Goal: Task Accomplishment & Management: Manage account settings

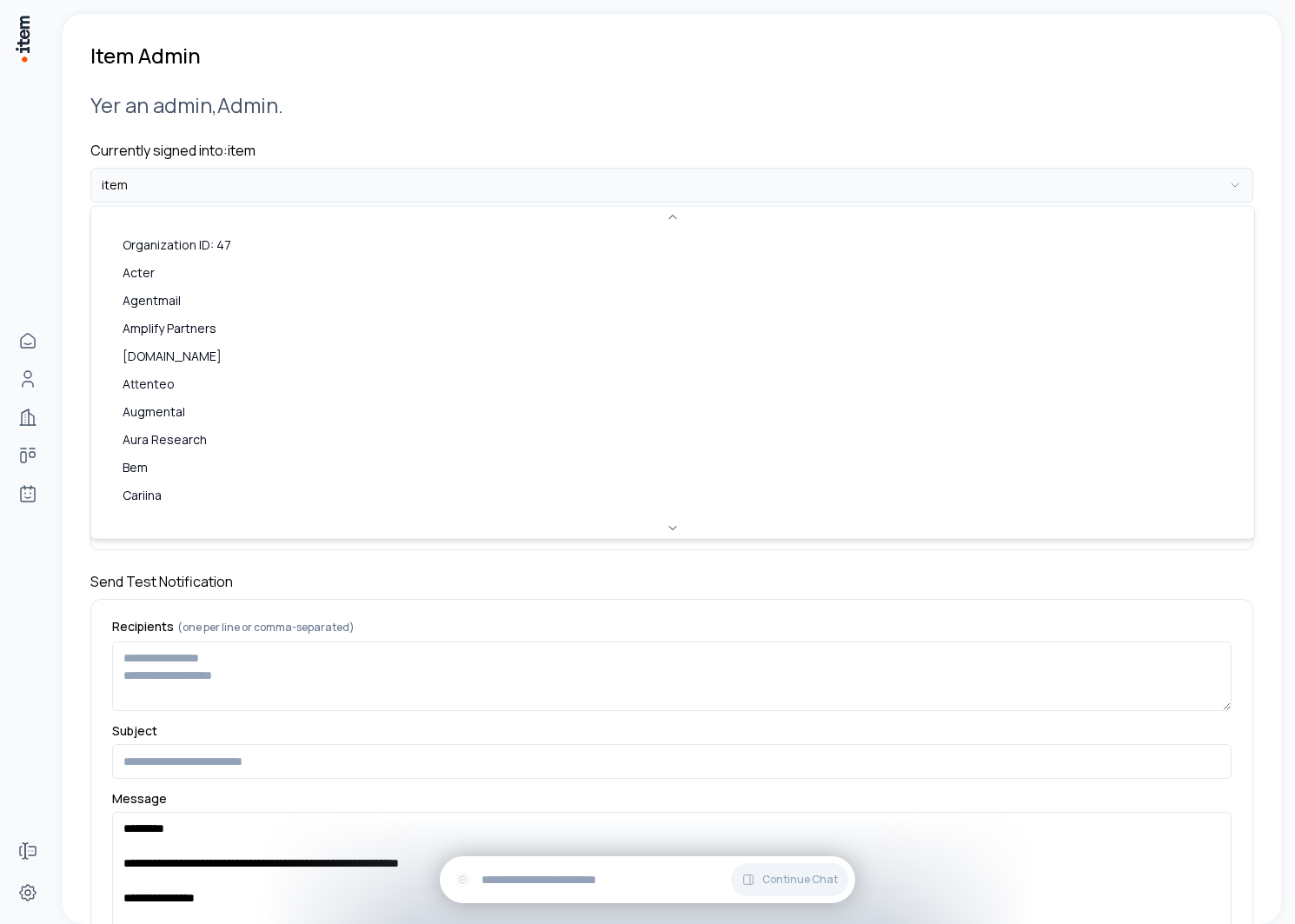
click at [230, 192] on html "**********" at bounding box center [648, 462] width 1295 height 924
click at [46, 571] on html "**********" at bounding box center [648, 462] width 1295 height 924
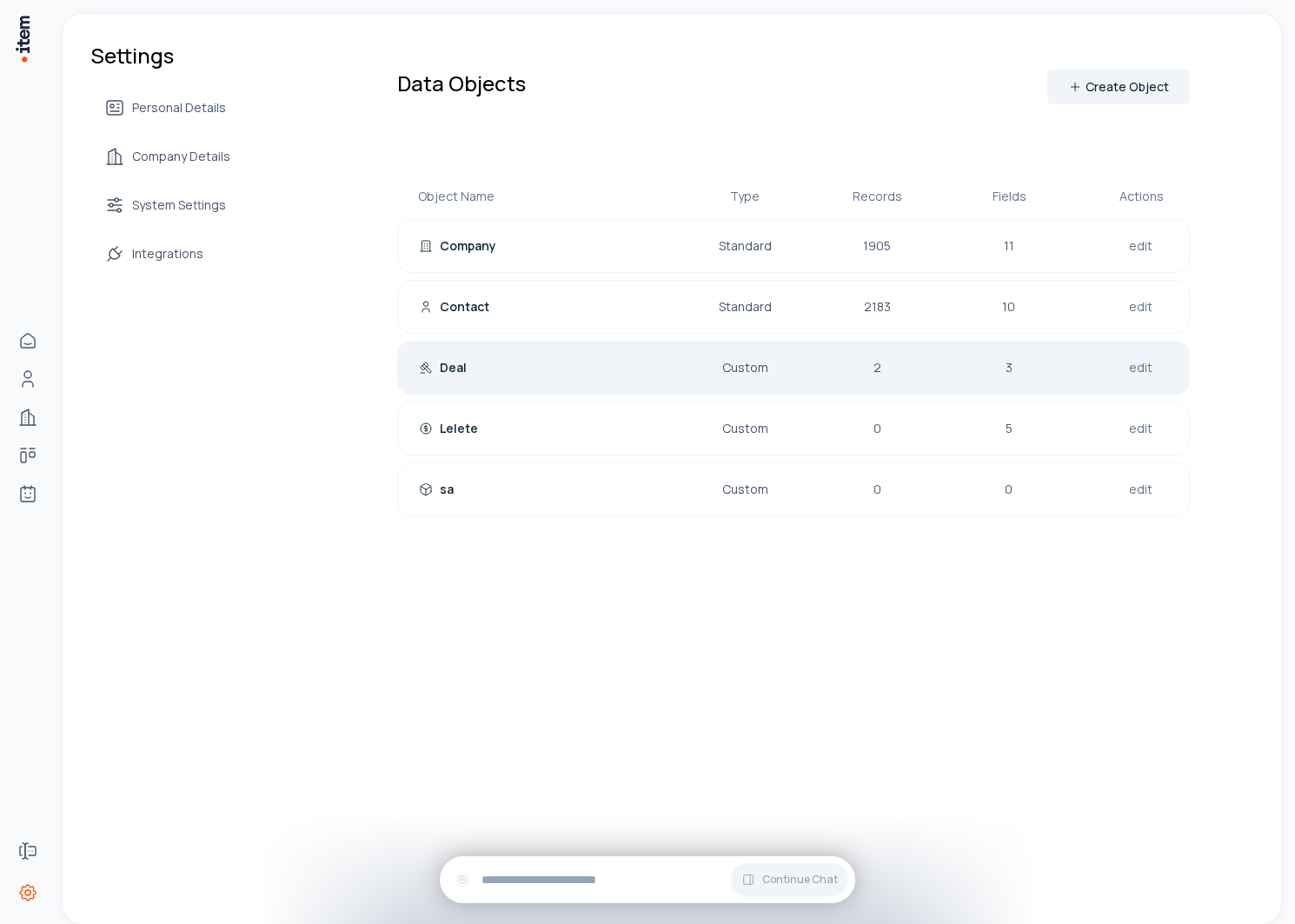
click at [505, 347] on div "Deal Custom 2 3 edit" at bounding box center [793, 367] width 793 height 54
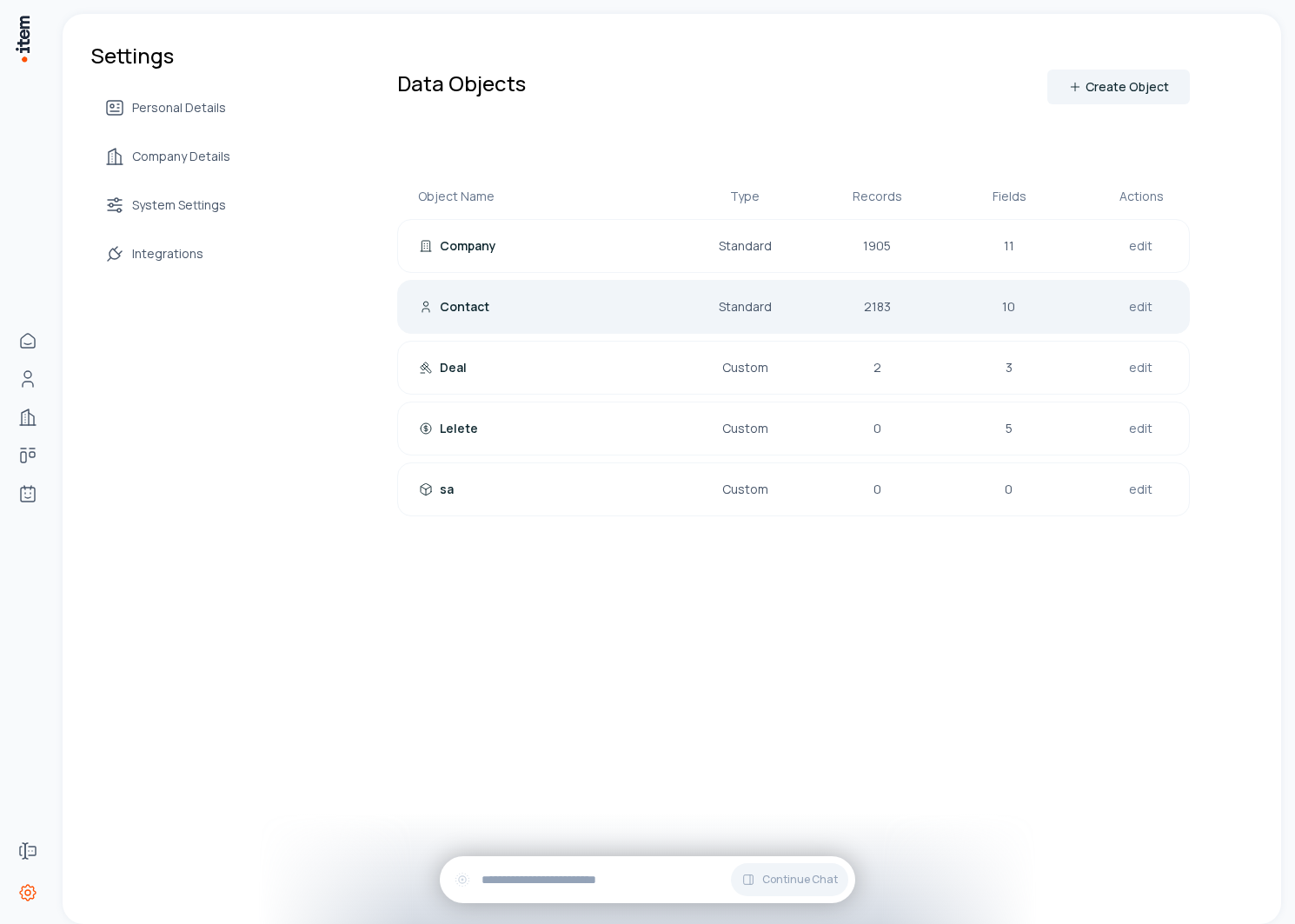
click at [479, 305] on p "Contact" at bounding box center [464, 306] width 50 height 17
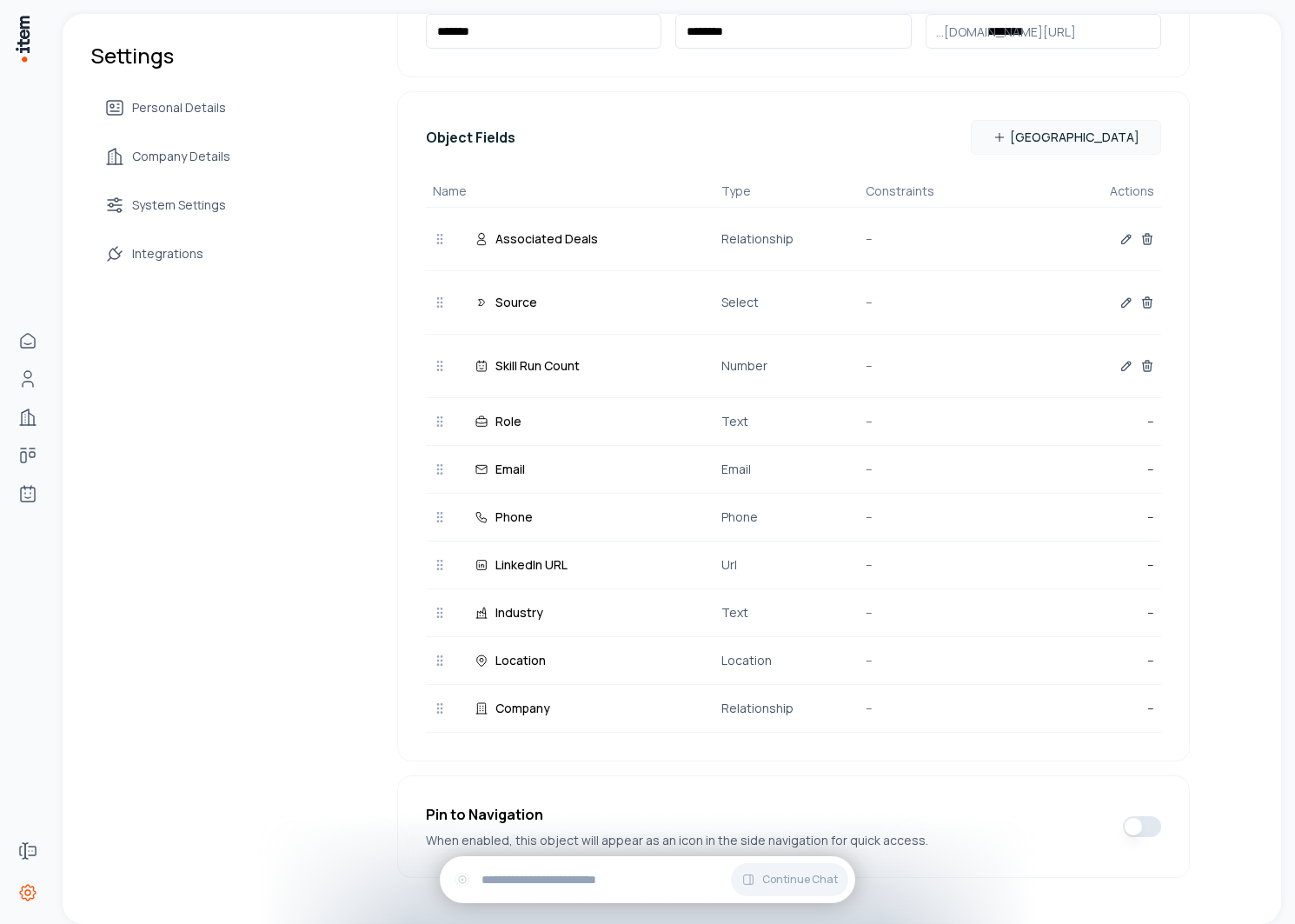
scroll to position [242, 0]
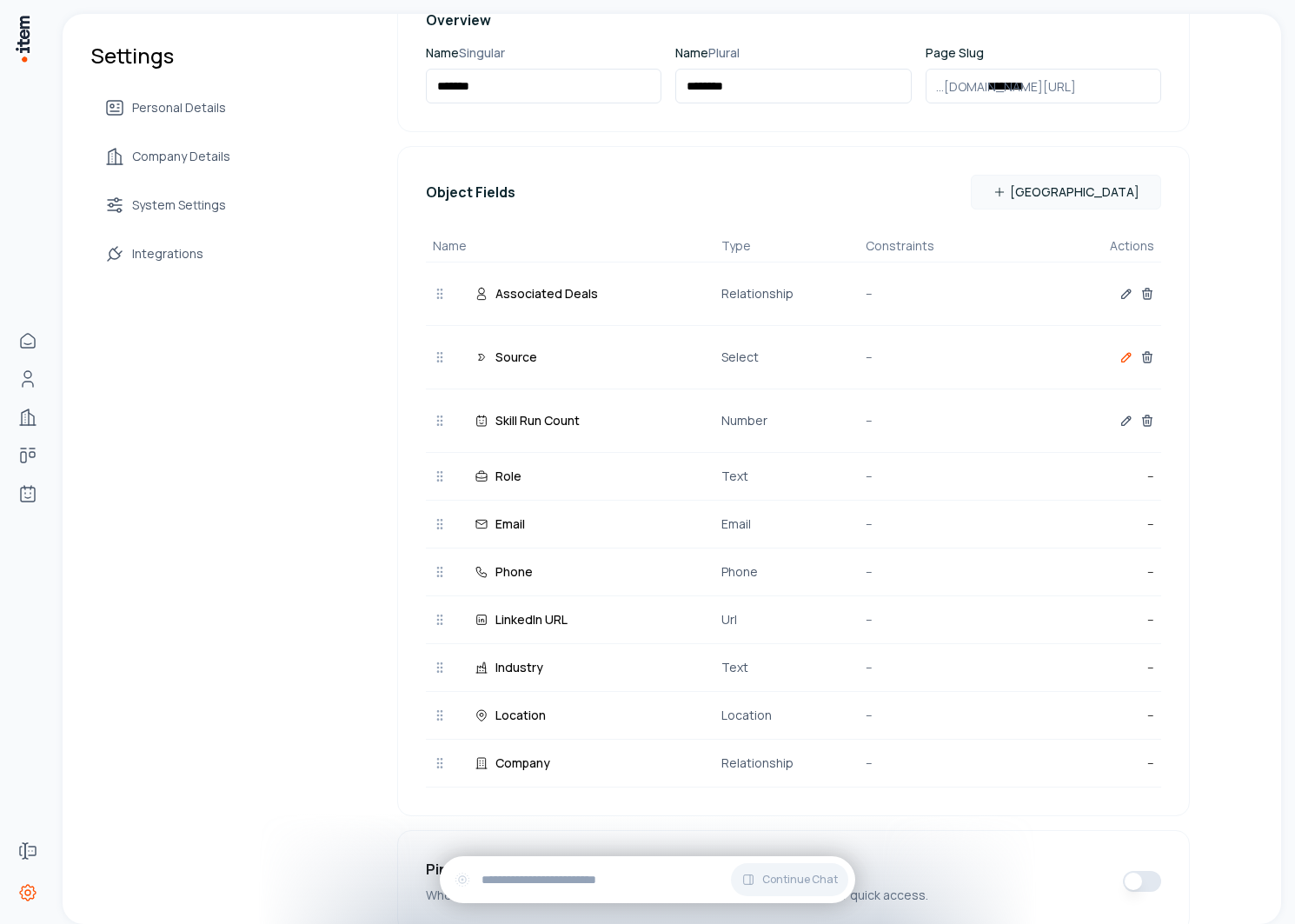
click at [1122, 361] on icon "button" at bounding box center [1126, 357] width 9 height 9
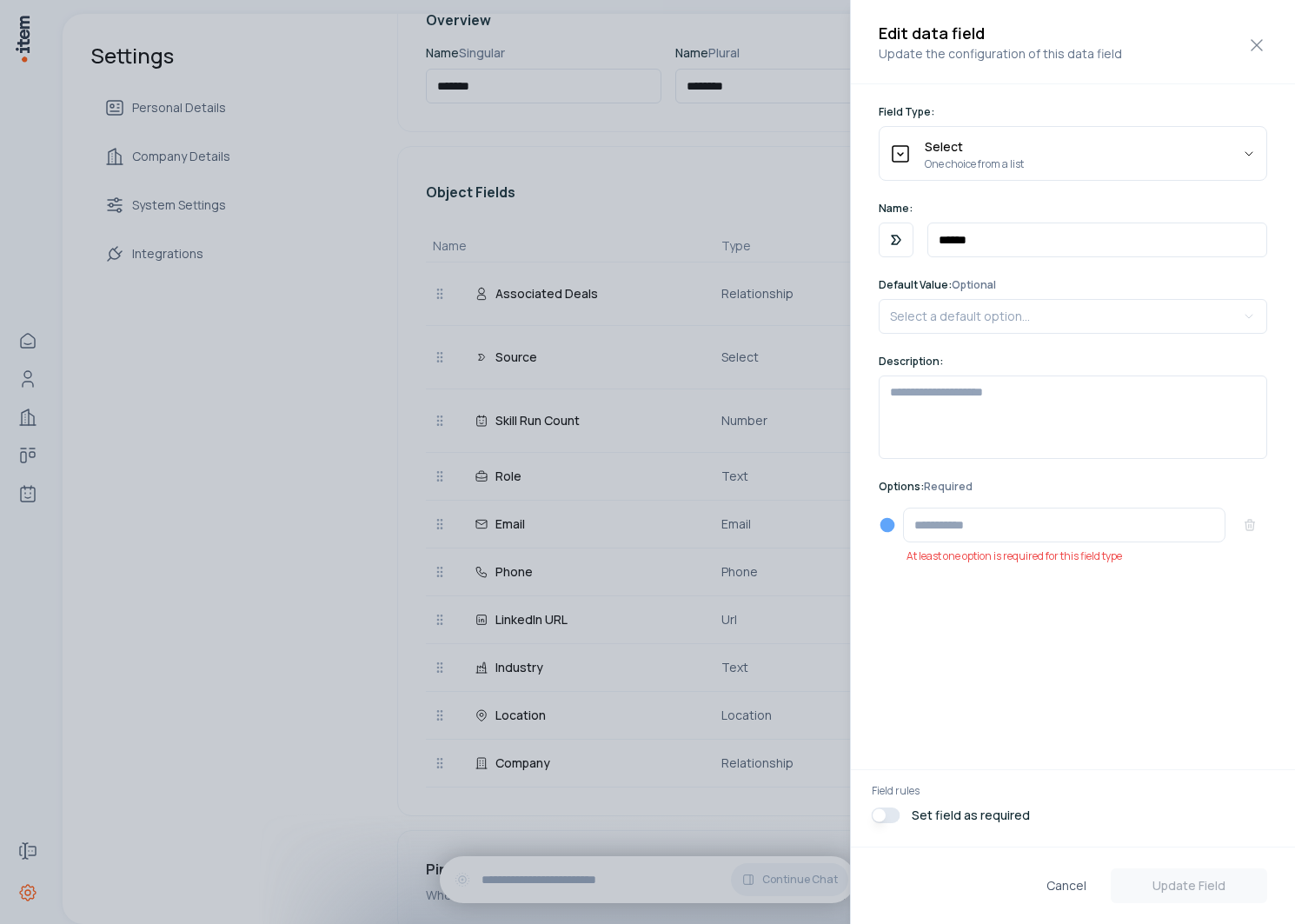
click at [656, 459] on div at bounding box center [648, 462] width 1295 height 924
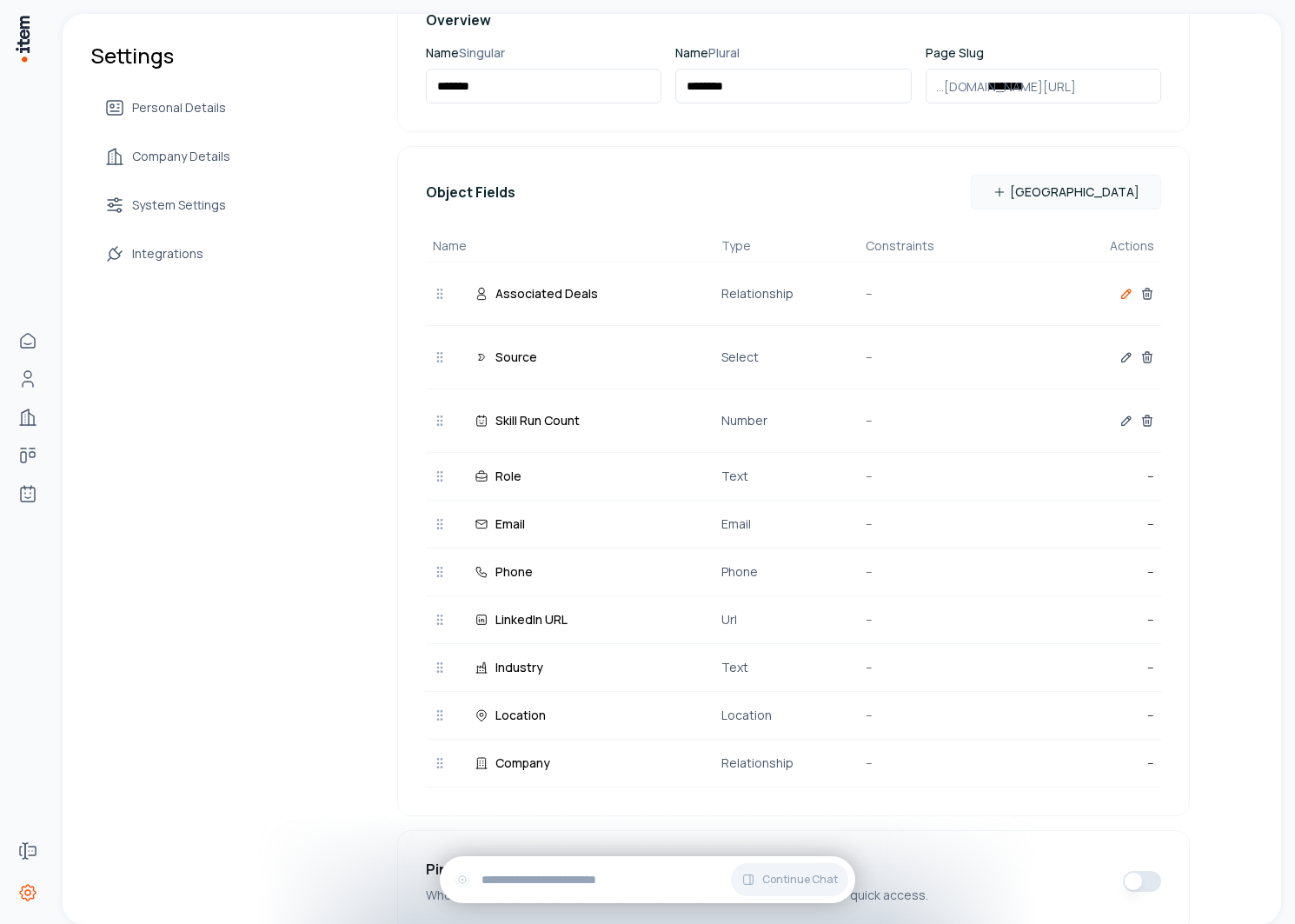
click at [1119, 297] on icon "button" at bounding box center [1126, 293] width 14 height 14
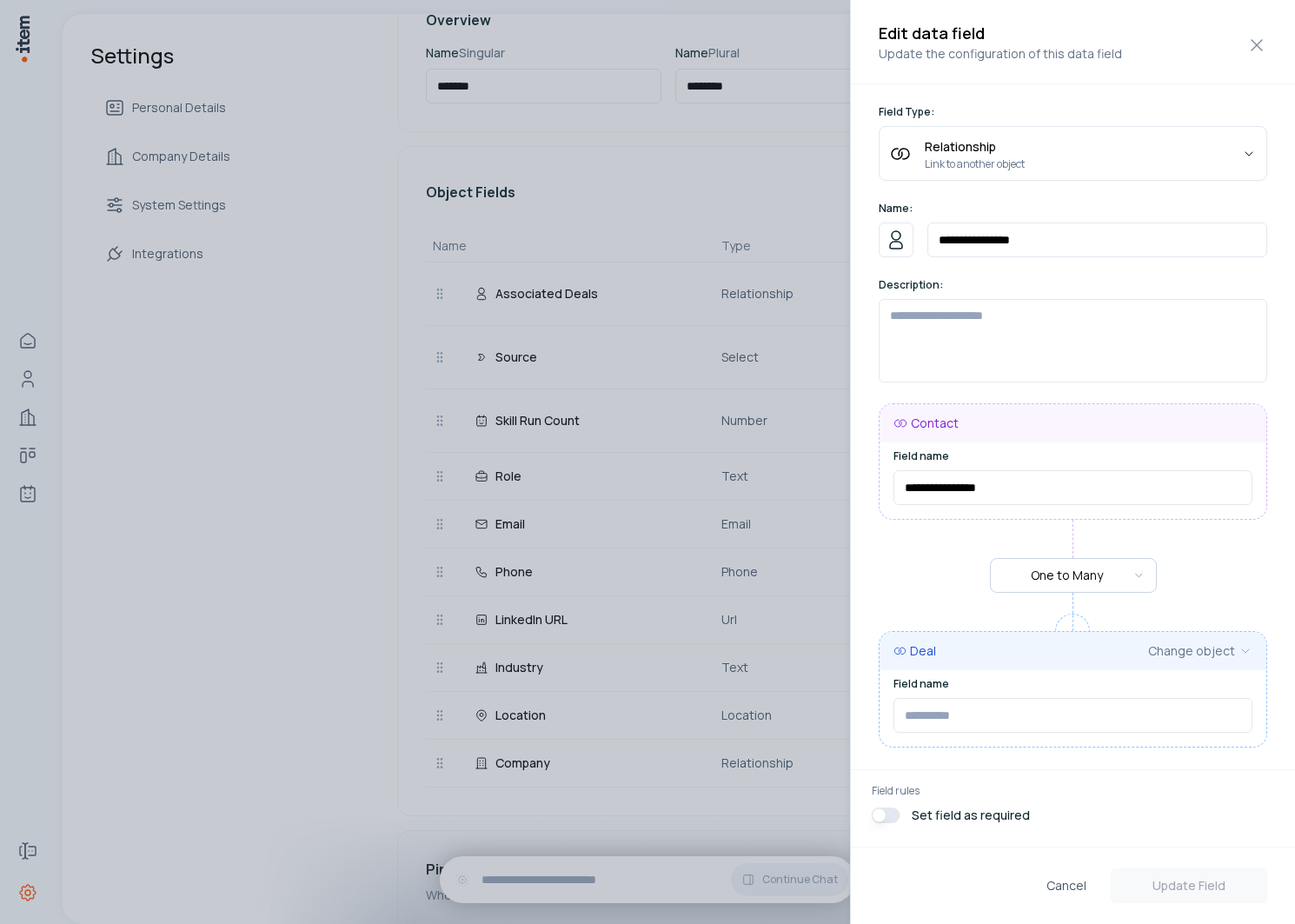
type input "**********"
click at [725, 359] on div at bounding box center [648, 462] width 1295 height 924
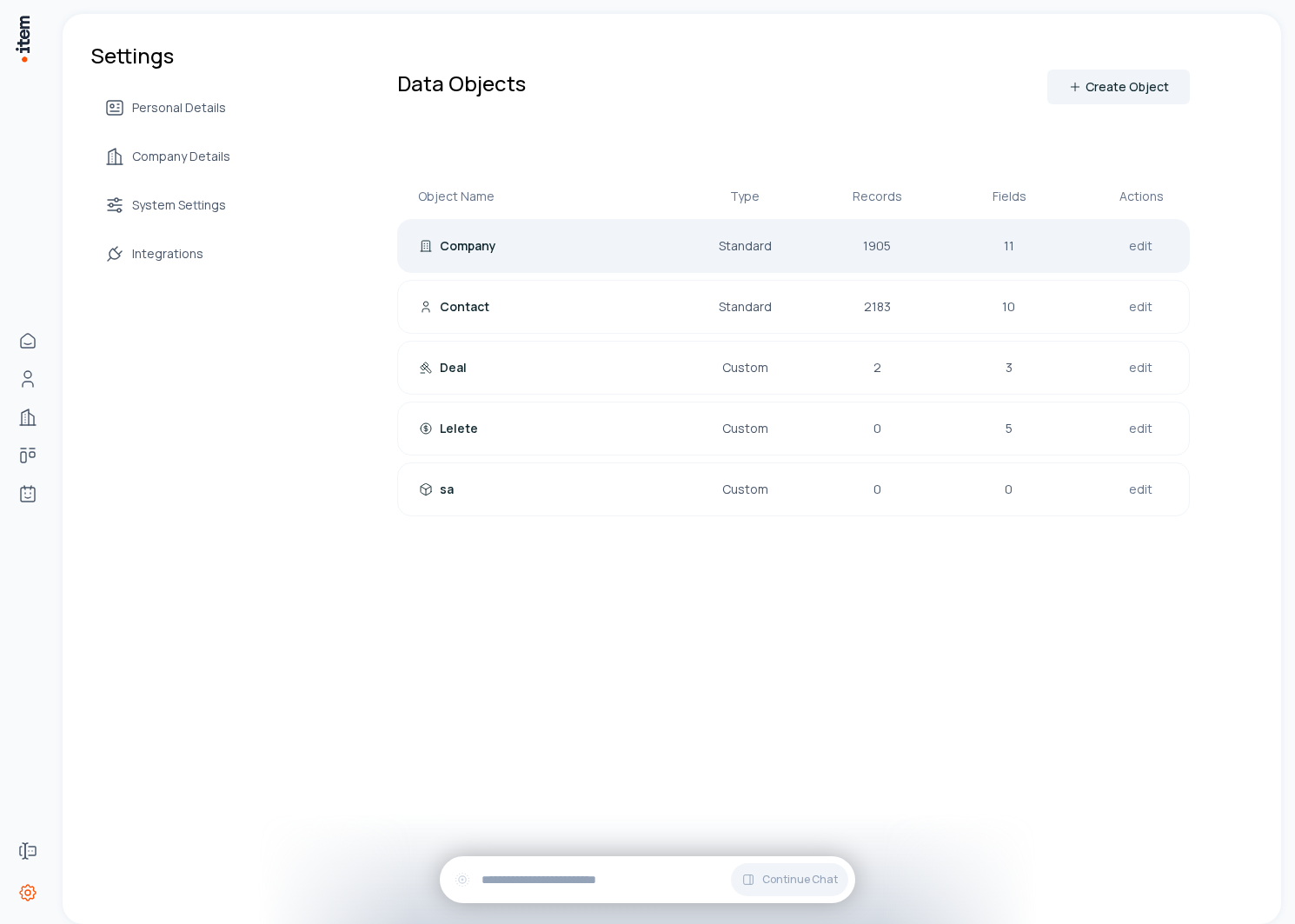
click at [635, 256] on div "Company Standard 1905 11 edit" at bounding box center [793, 246] width 793 height 54
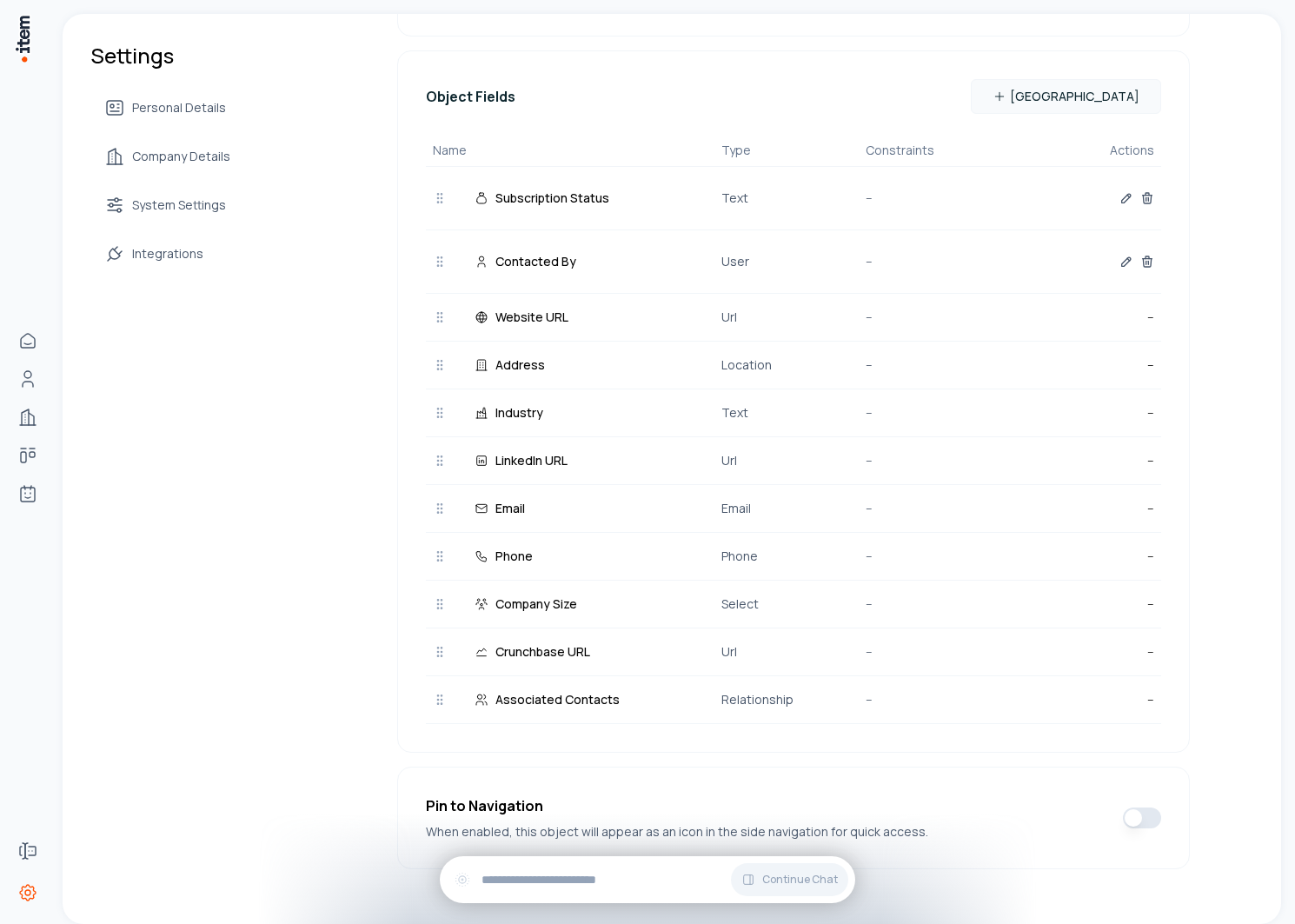
scroll to position [333, 0]
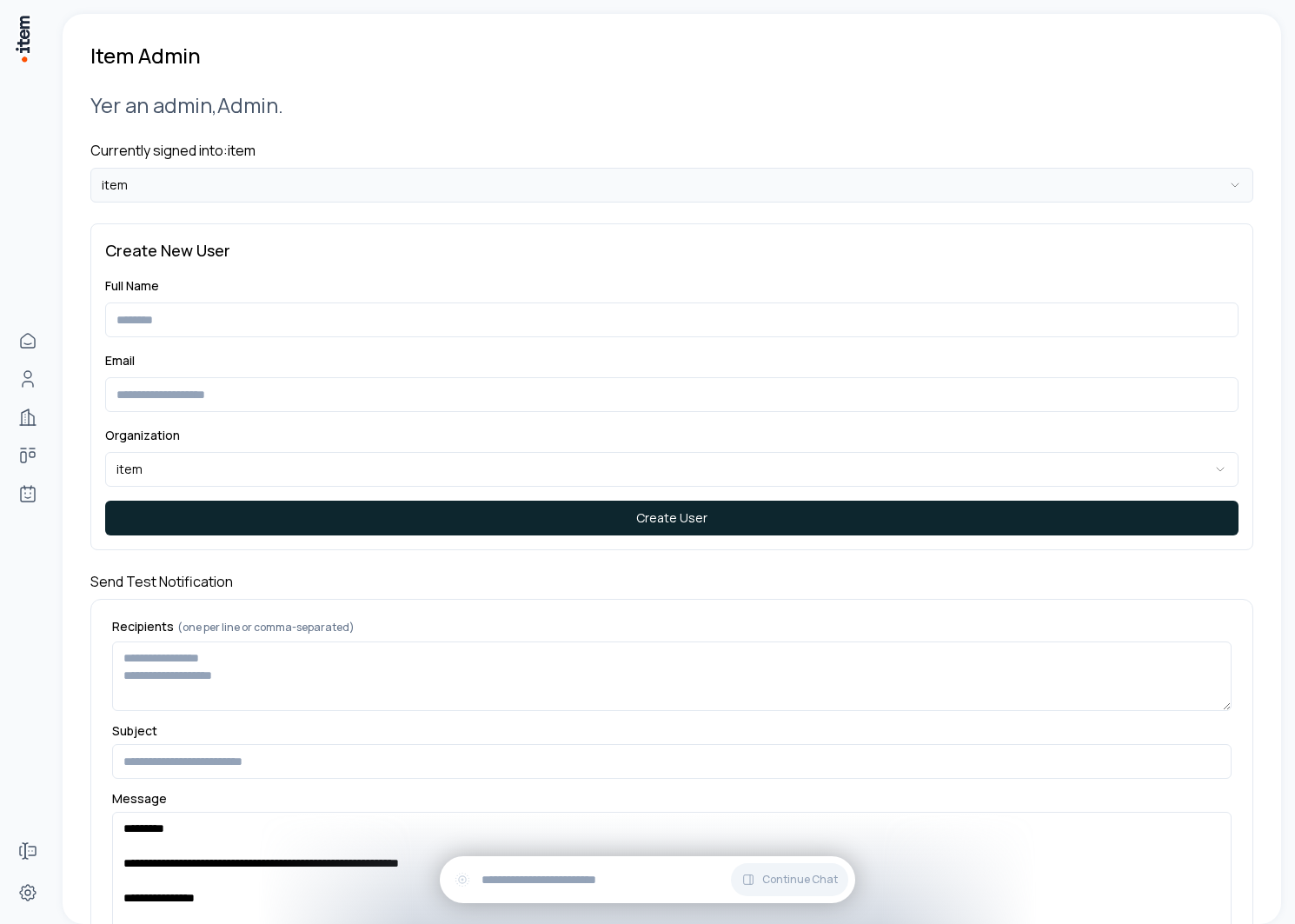
click at [269, 175] on html "**********" at bounding box center [648, 462] width 1295 height 924
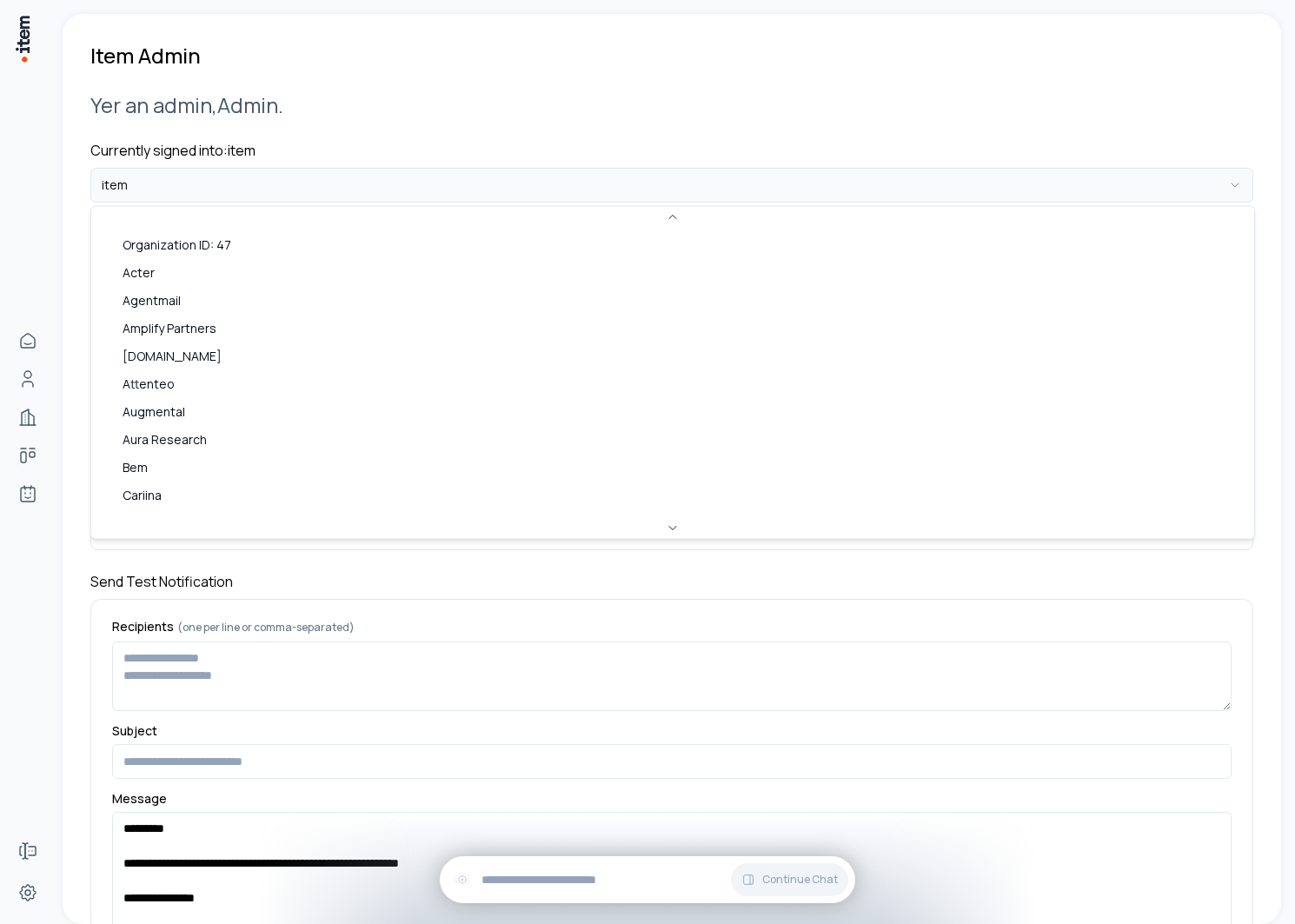
scroll to position [714, 0]
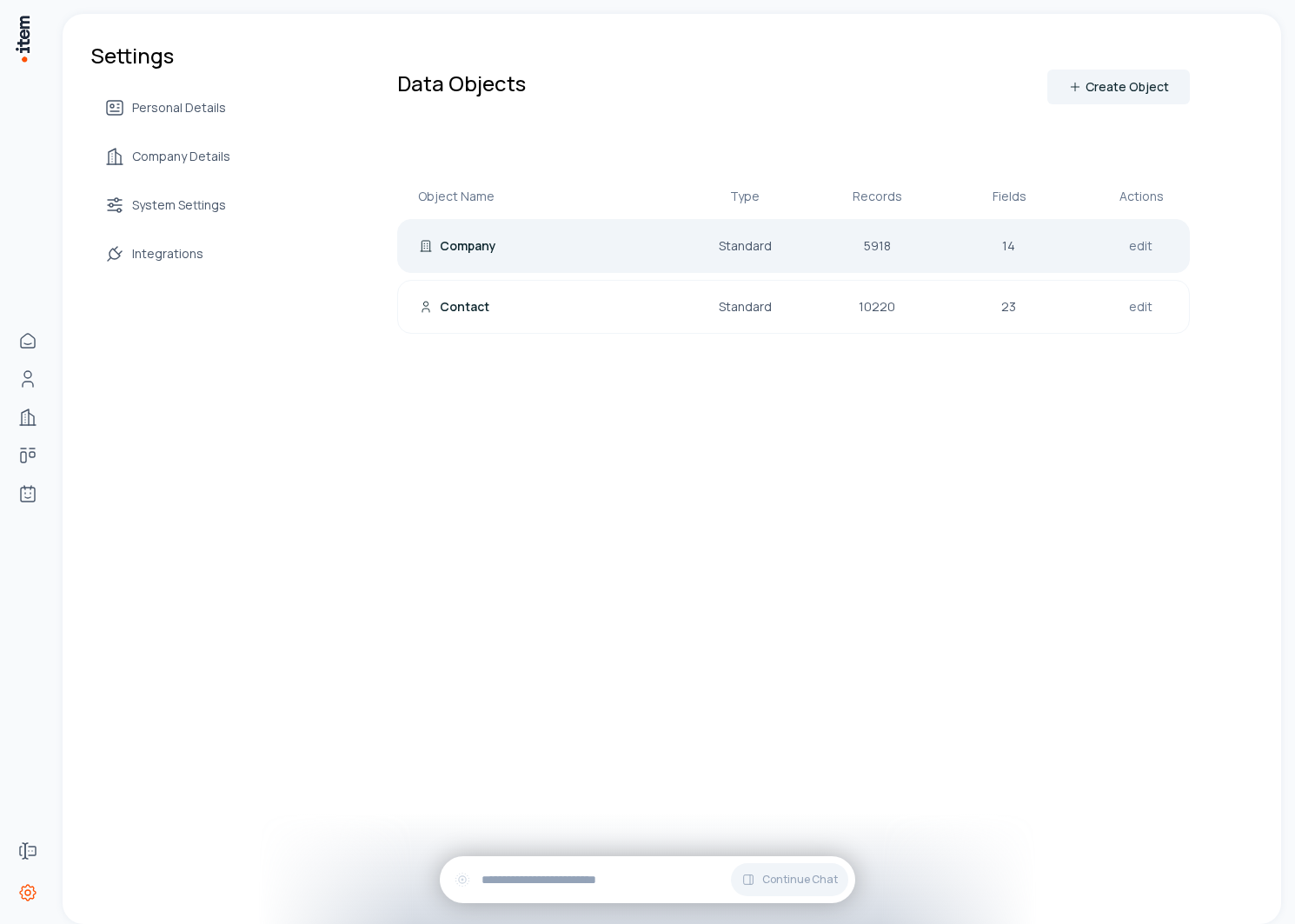
click at [514, 236] on div "Company Standard 5918 14 edit" at bounding box center [793, 246] width 793 height 54
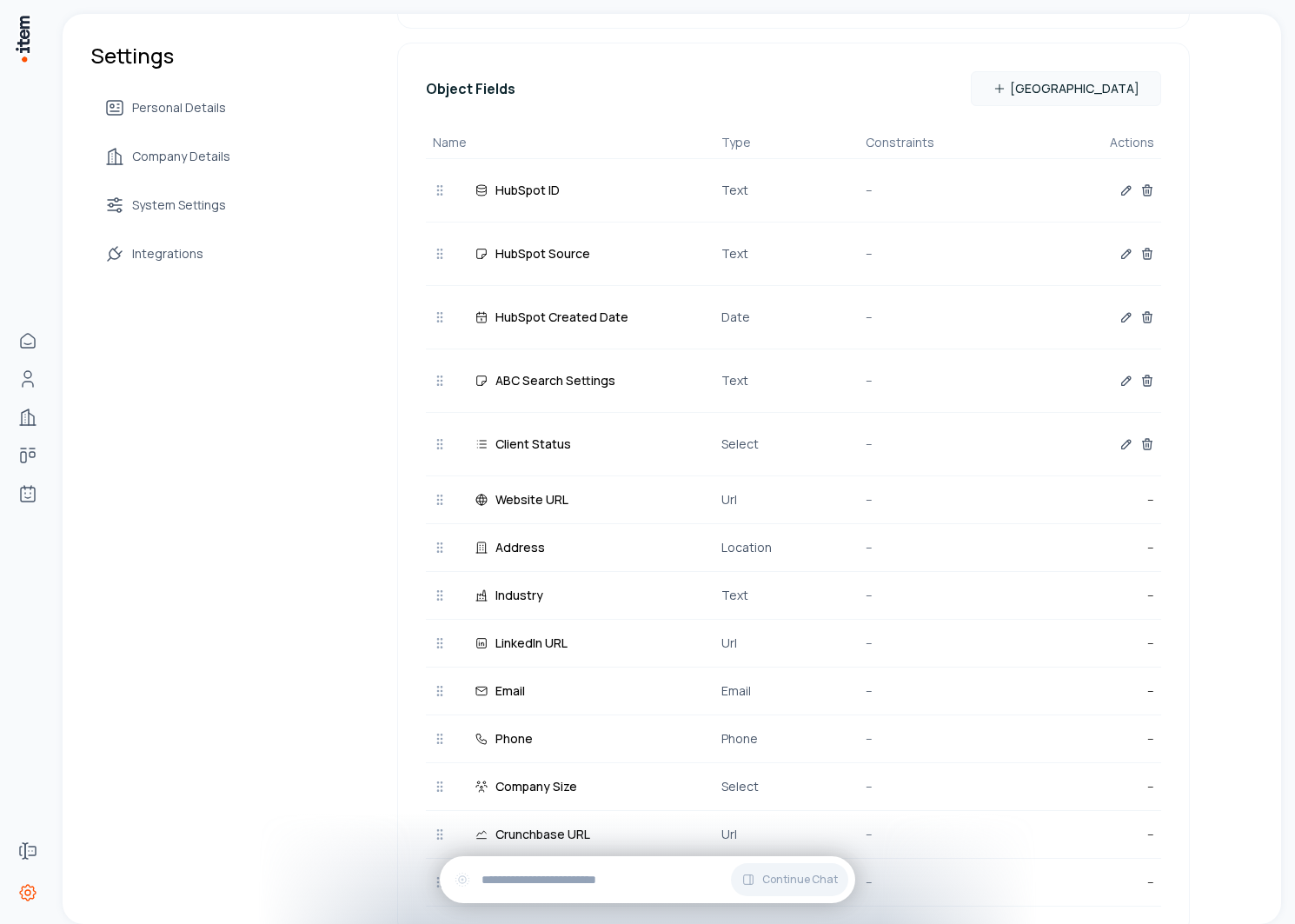
scroll to position [320, 0]
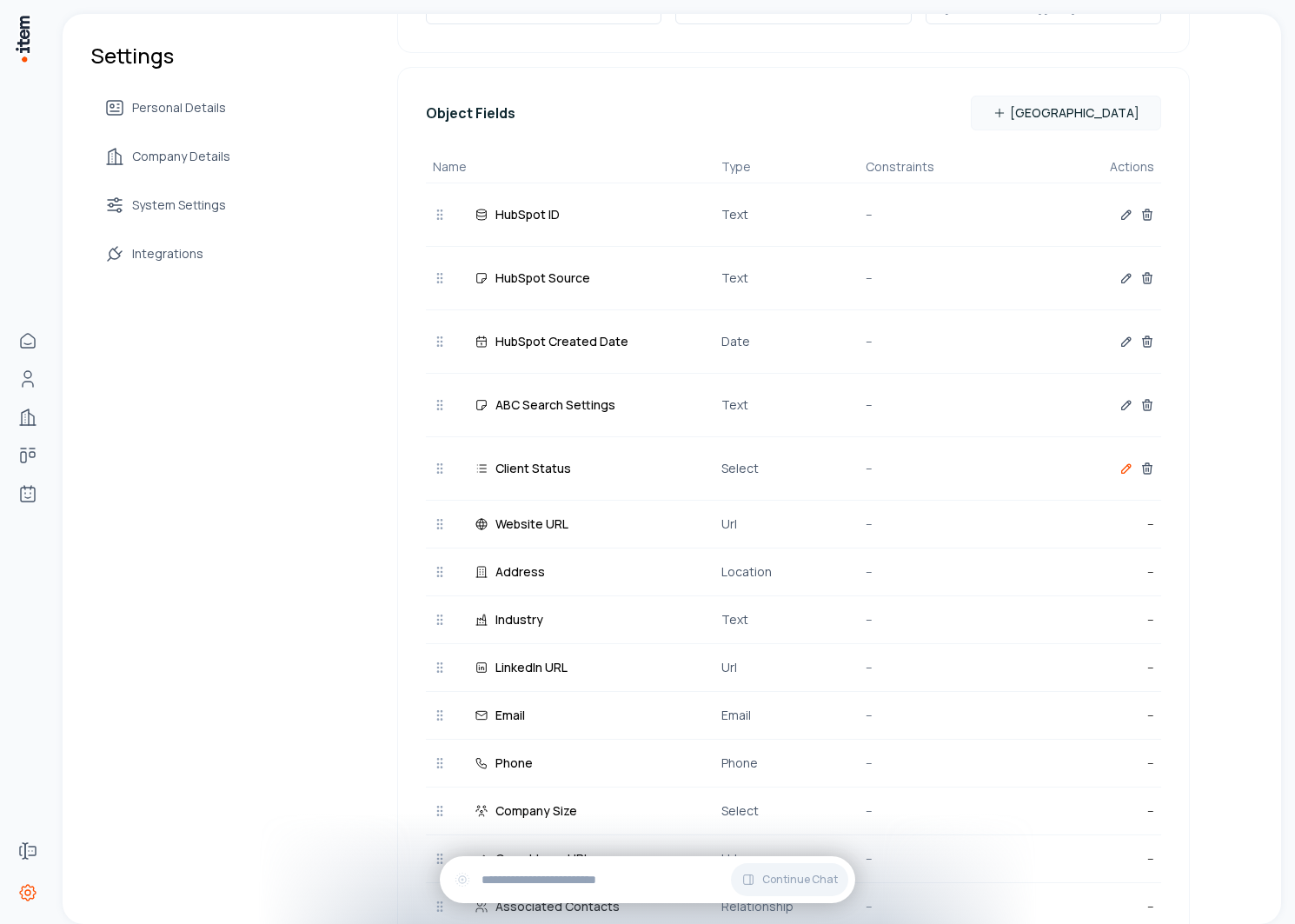
click at [1119, 468] on icon "button" at bounding box center [1126, 468] width 14 height 14
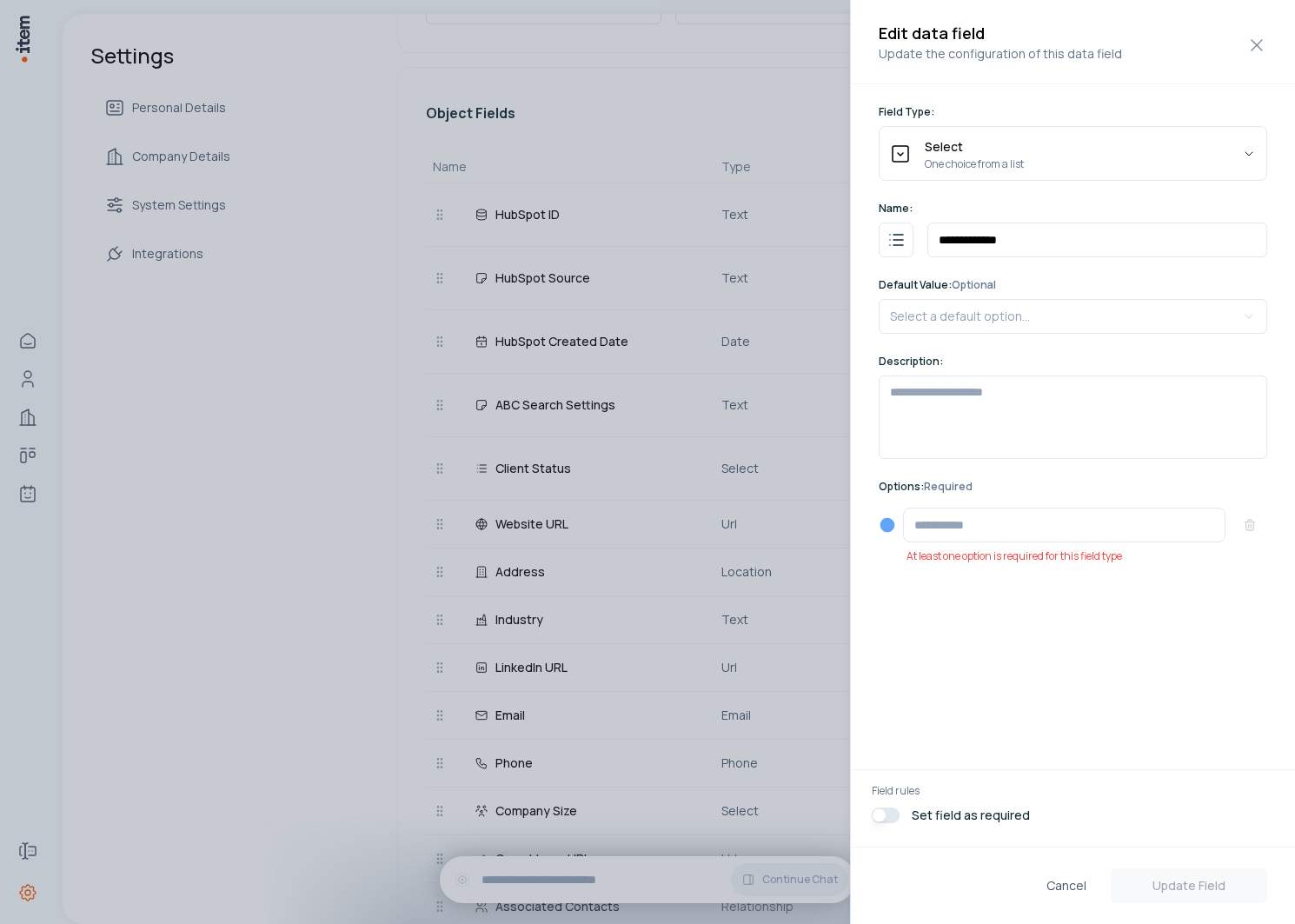
click at [694, 445] on div at bounding box center [648, 462] width 1295 height 924
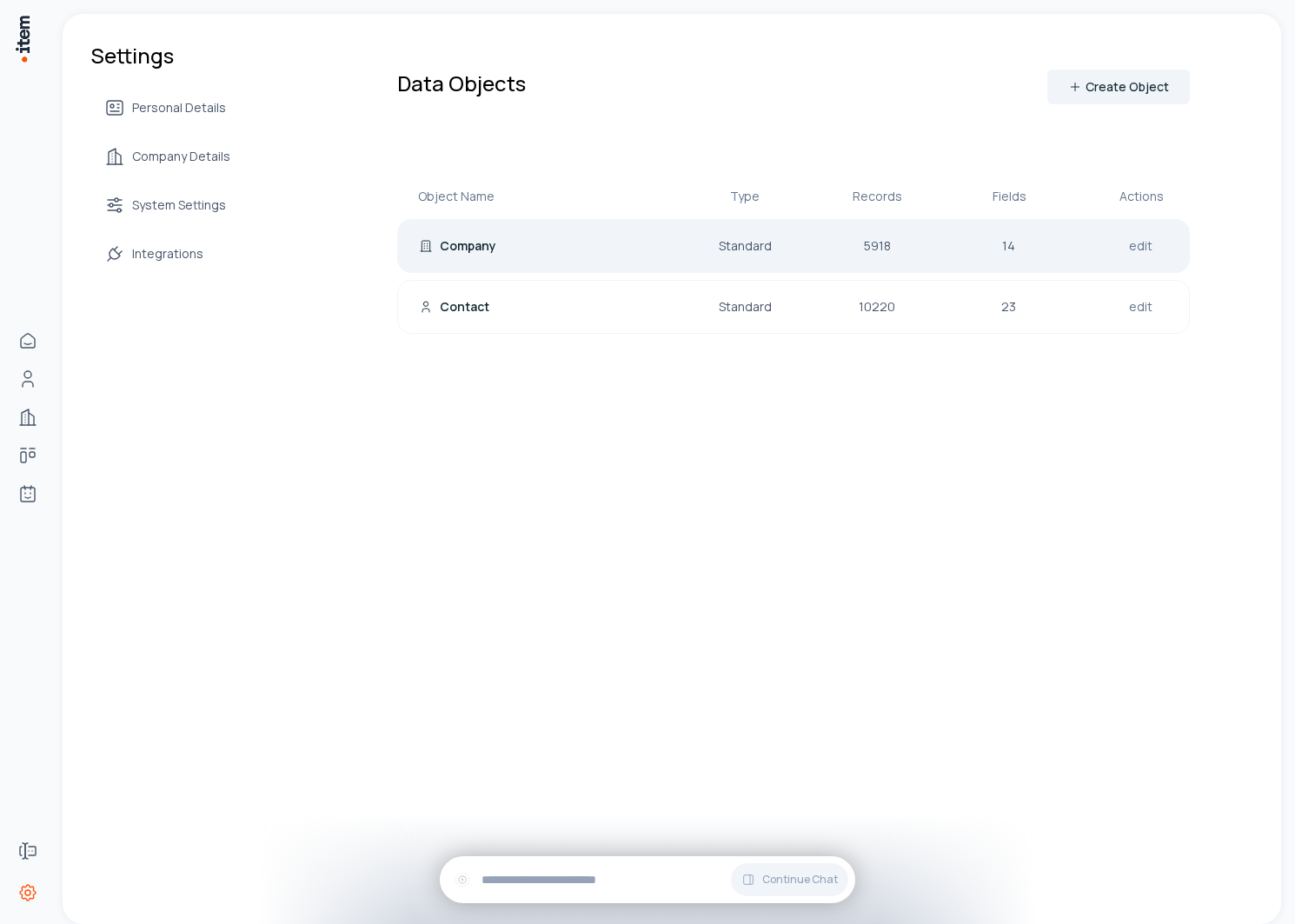
click at [472, 243] on p "Company" at bounding box center [467, 245] width 57 height 17
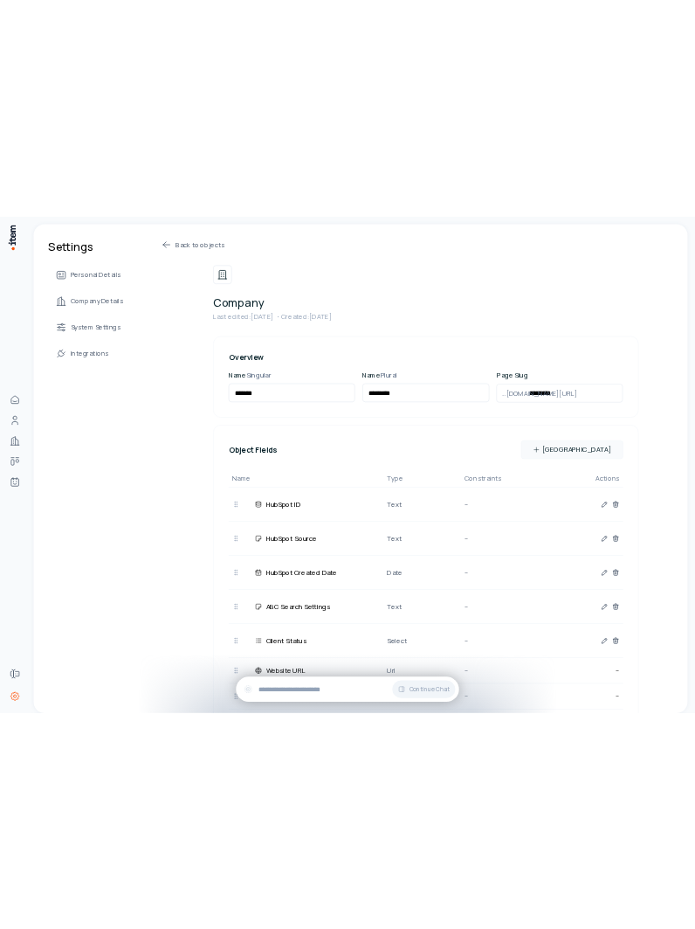
scroll to position [202, 0]
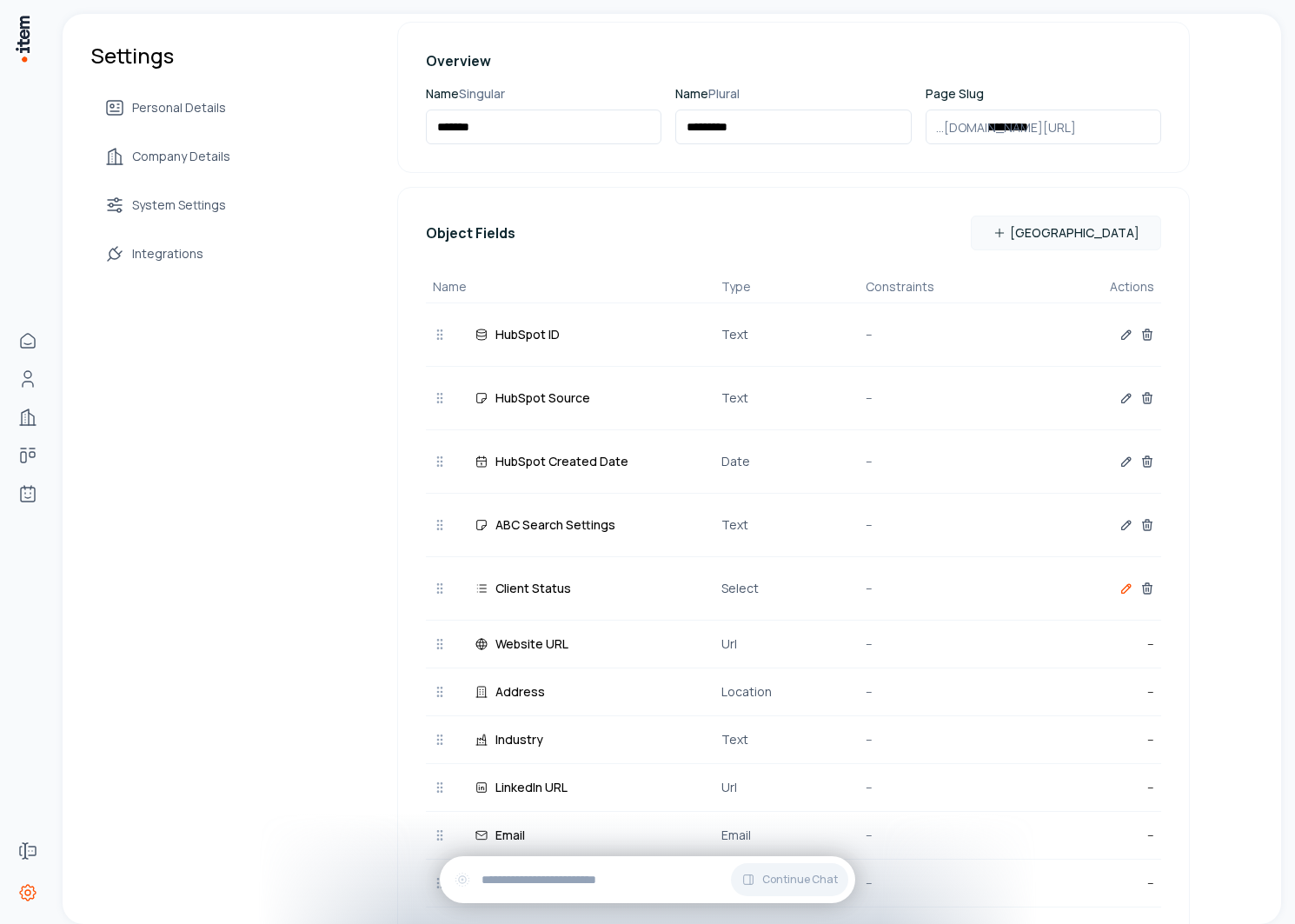
click at [1122, 581] on icon "button" at bounding box center [1126, 588] width 14 height 14
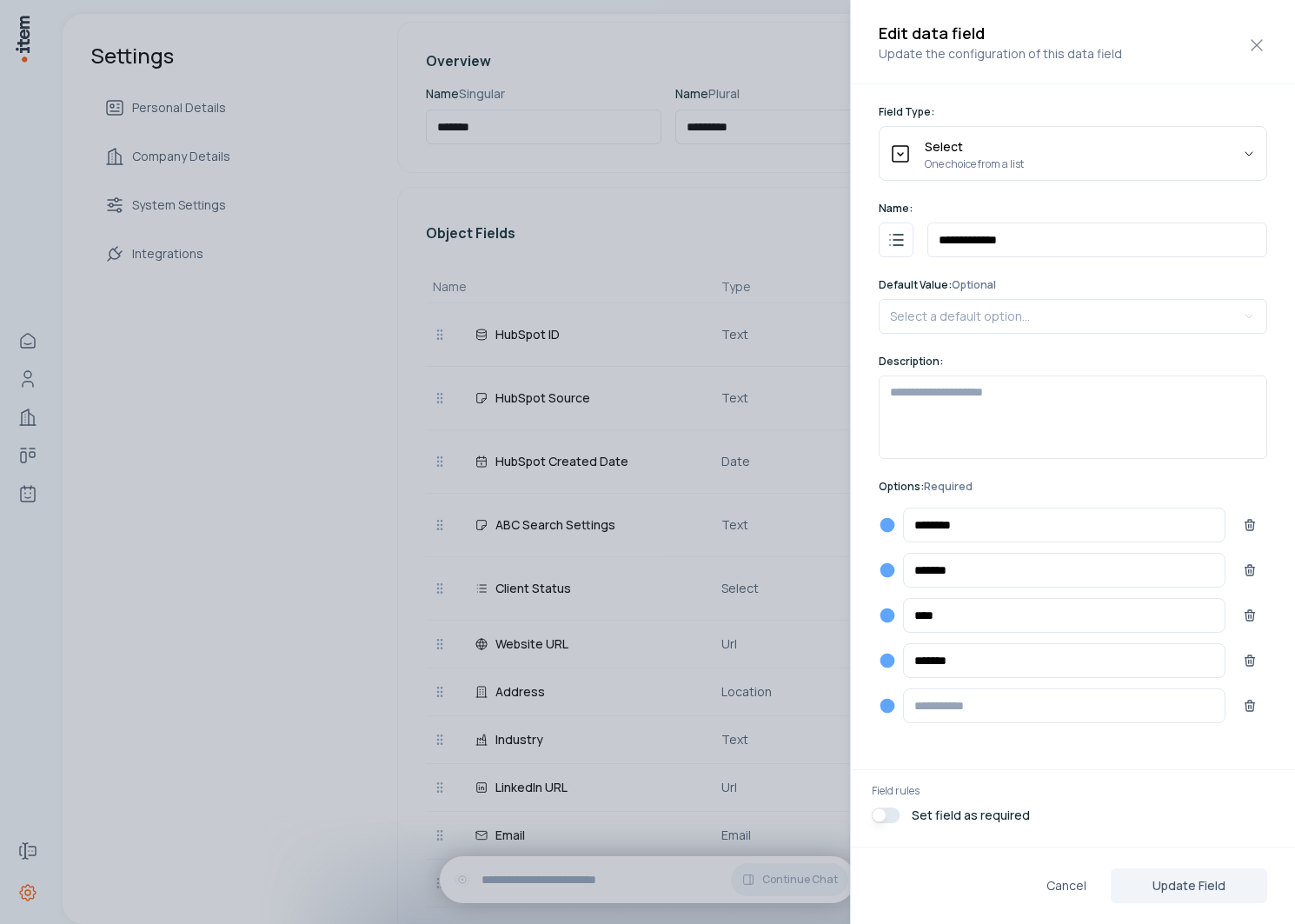
click at [894, 567] on icon "button" at bounding box center [886, 569] width 17 height 17
click at [863, 602] on icon "Purple Dark" at bounding box center [869, 602] width 15 height 15
click at [889, 619] on icon "button" at bounding box center [887, 616] width 15 height 15
click at [906, 643] on icon "Green Dark" at bounding box center [904, 647] width 15 height 15
click at [887, 653] on icon "button" at bounding box center [887, 660] width 15 height 15
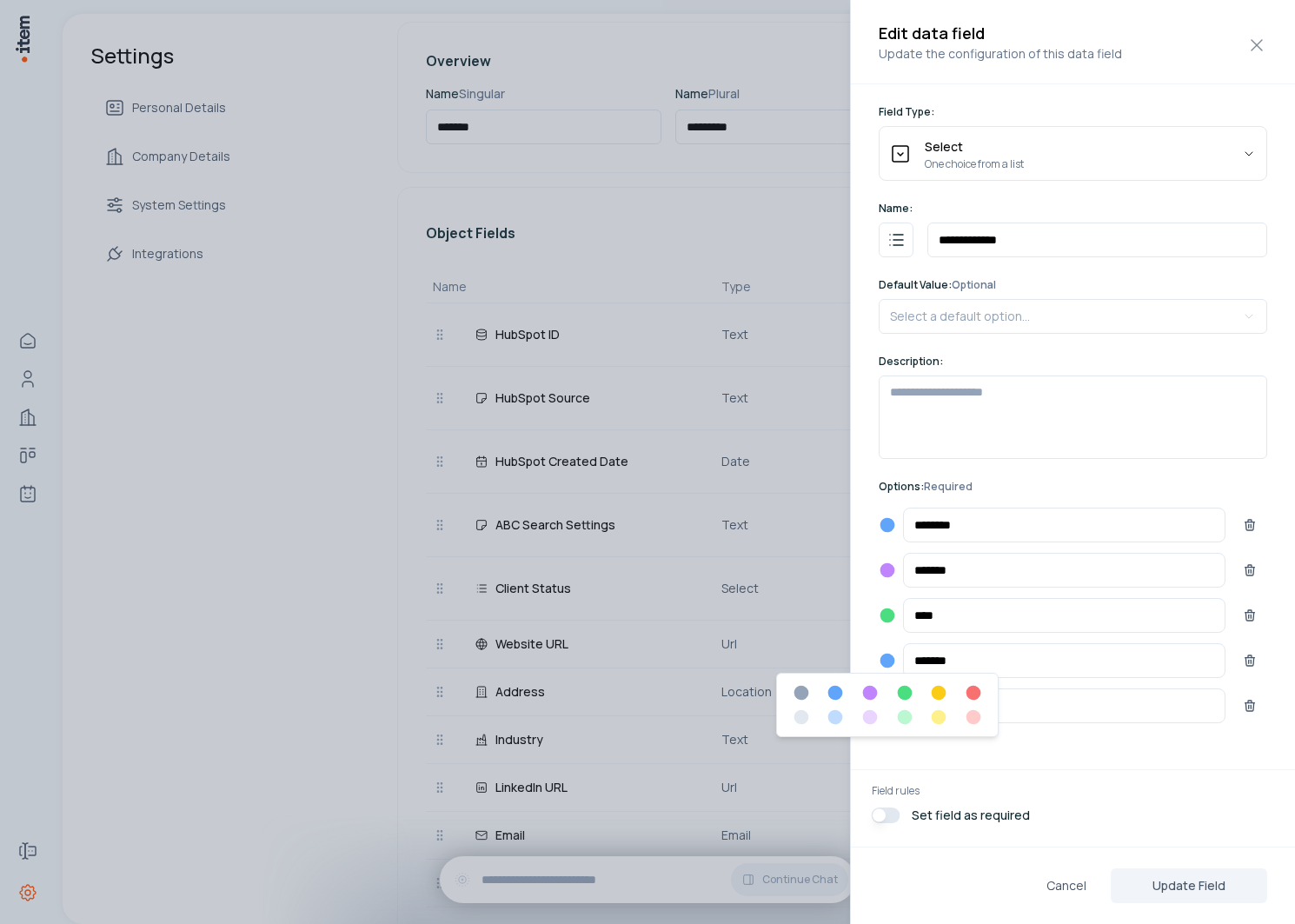
click at [973, 693] on icon "Red Dark" at bounding box center [973, 692] width 15 height 15
click at [1186, 883] on button "Update Field" at bounding box center [1188, 885] width 156 height 35
click at [1179, 883] on button "Update Field" at bounding box center [1188, 885] width 156 height 35
click at [1193, 896] on button "Update Field" at bounding box center [1188, 885] width 156 height 35
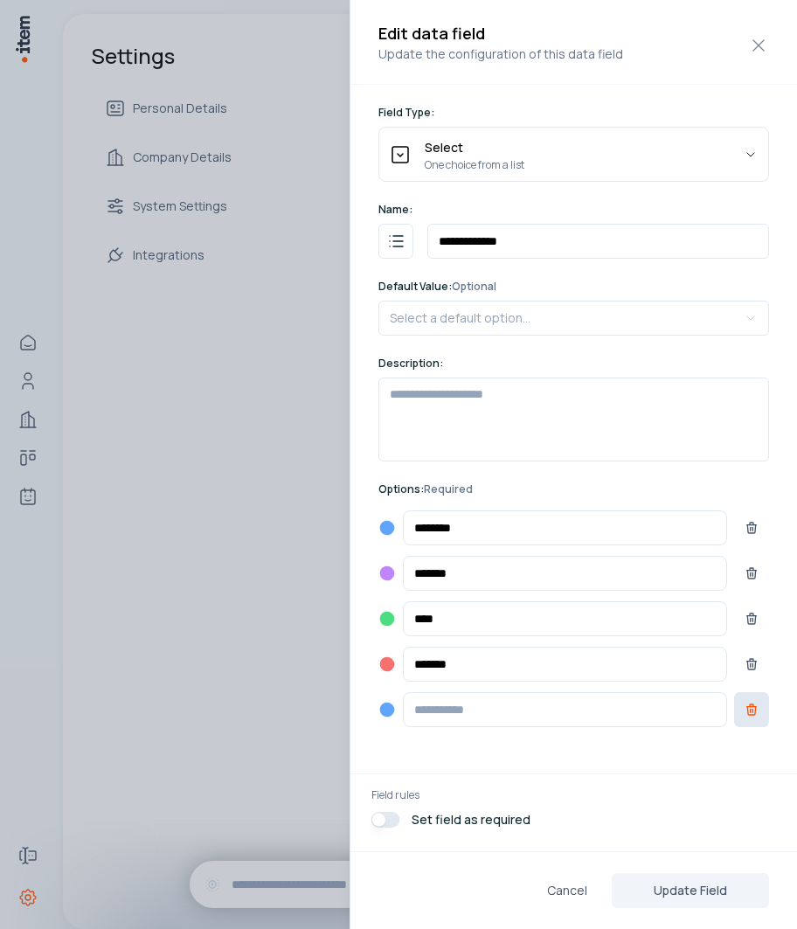
click at [759, 714] on button "button" at bounding box center [751, 709] width 35 height 35
click at [715, 885] on button "Update Field" at bounding box center [690, 890] width 157 height 35
click at [390, 532] on icon "button" at bounding box center [387, 528] width 15 height 15
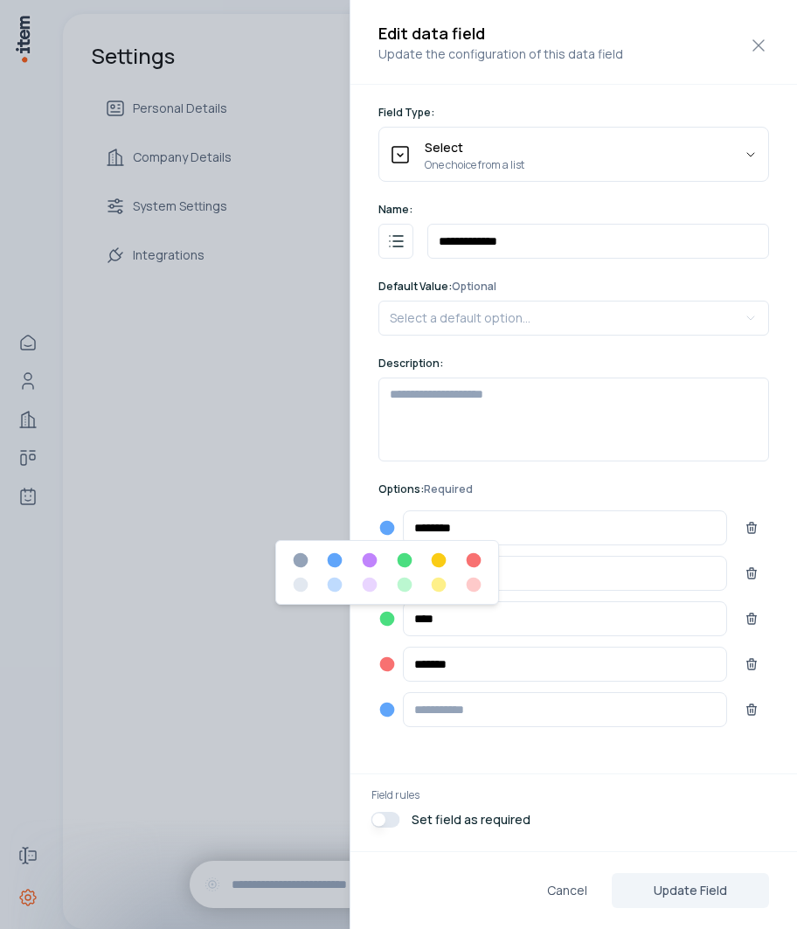
click at [334, 562] on icon "Blue Dark" at bounding box center [335, 560] width 15 height 15
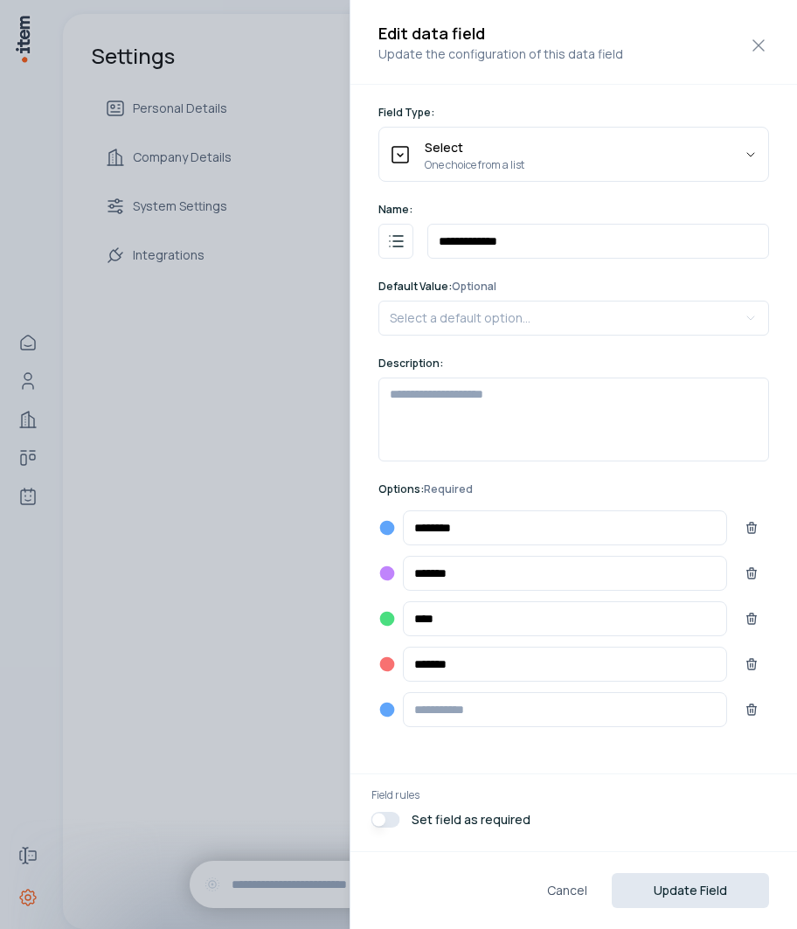
click at [720, 887] on button "Update Field" at bounding box center [690, 890] width 157 height 35
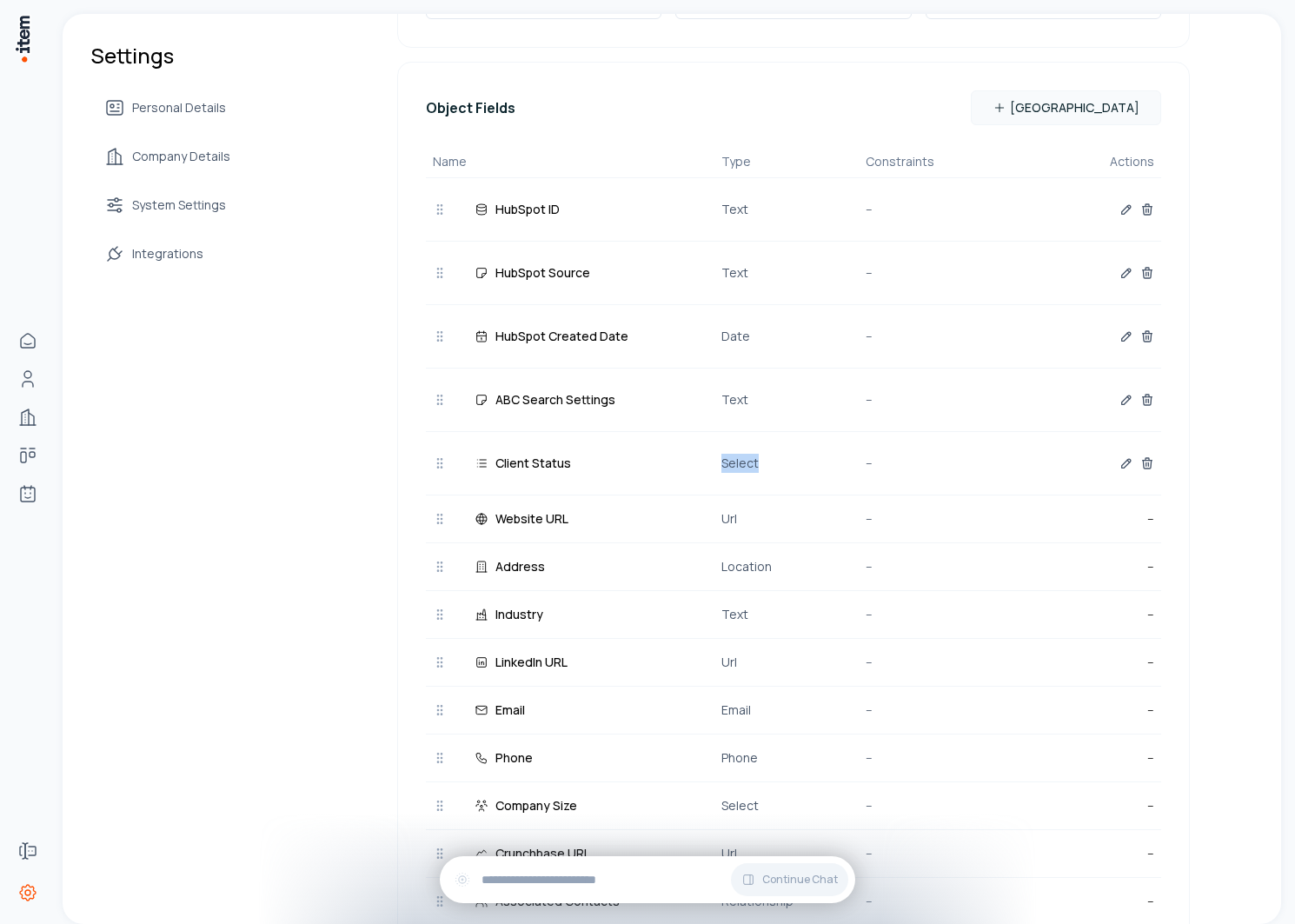
scroll to position [357, 0]
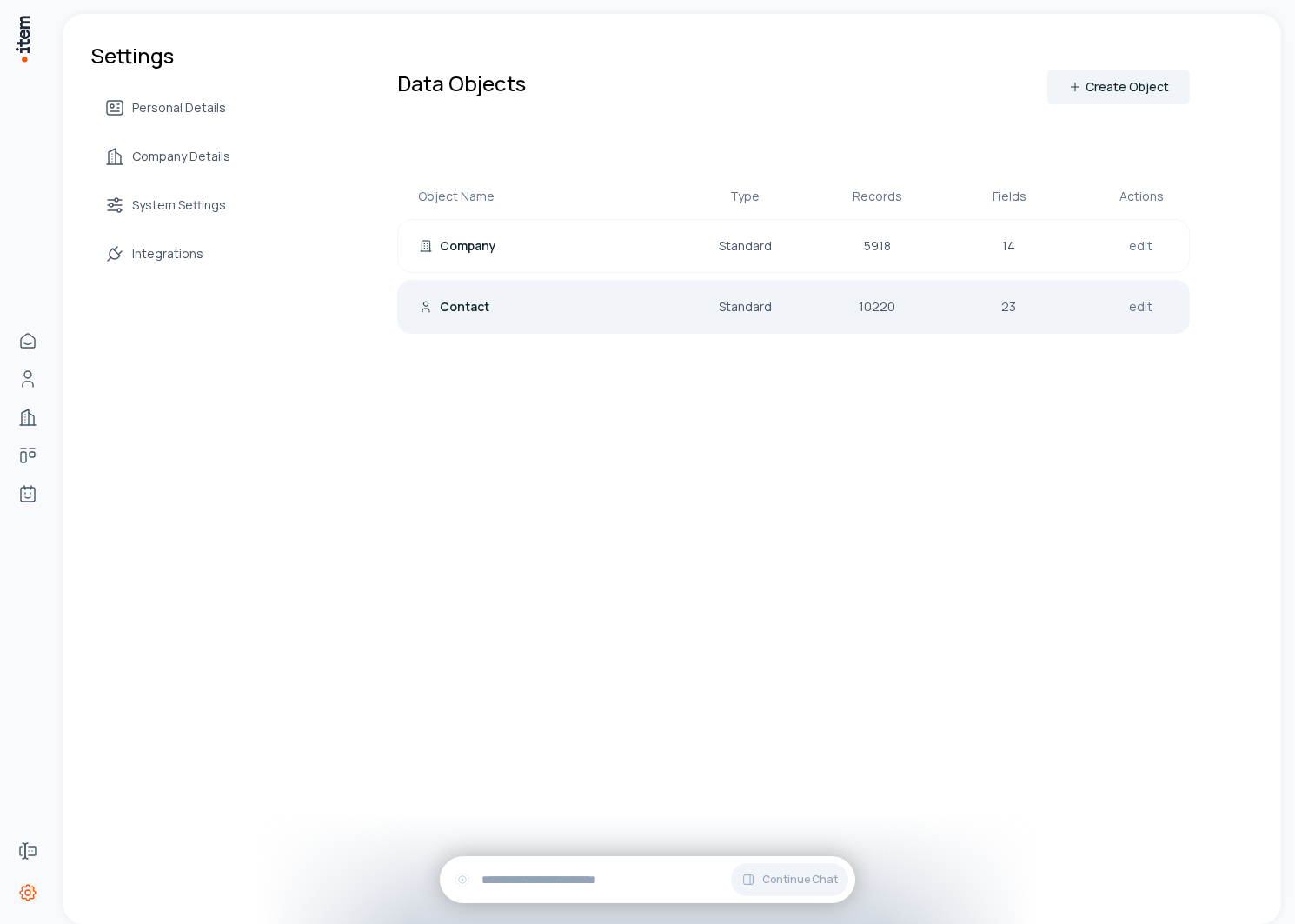
click at [595, 298] on div "Contact" at bounding box center [530, 306] width 223 height 17
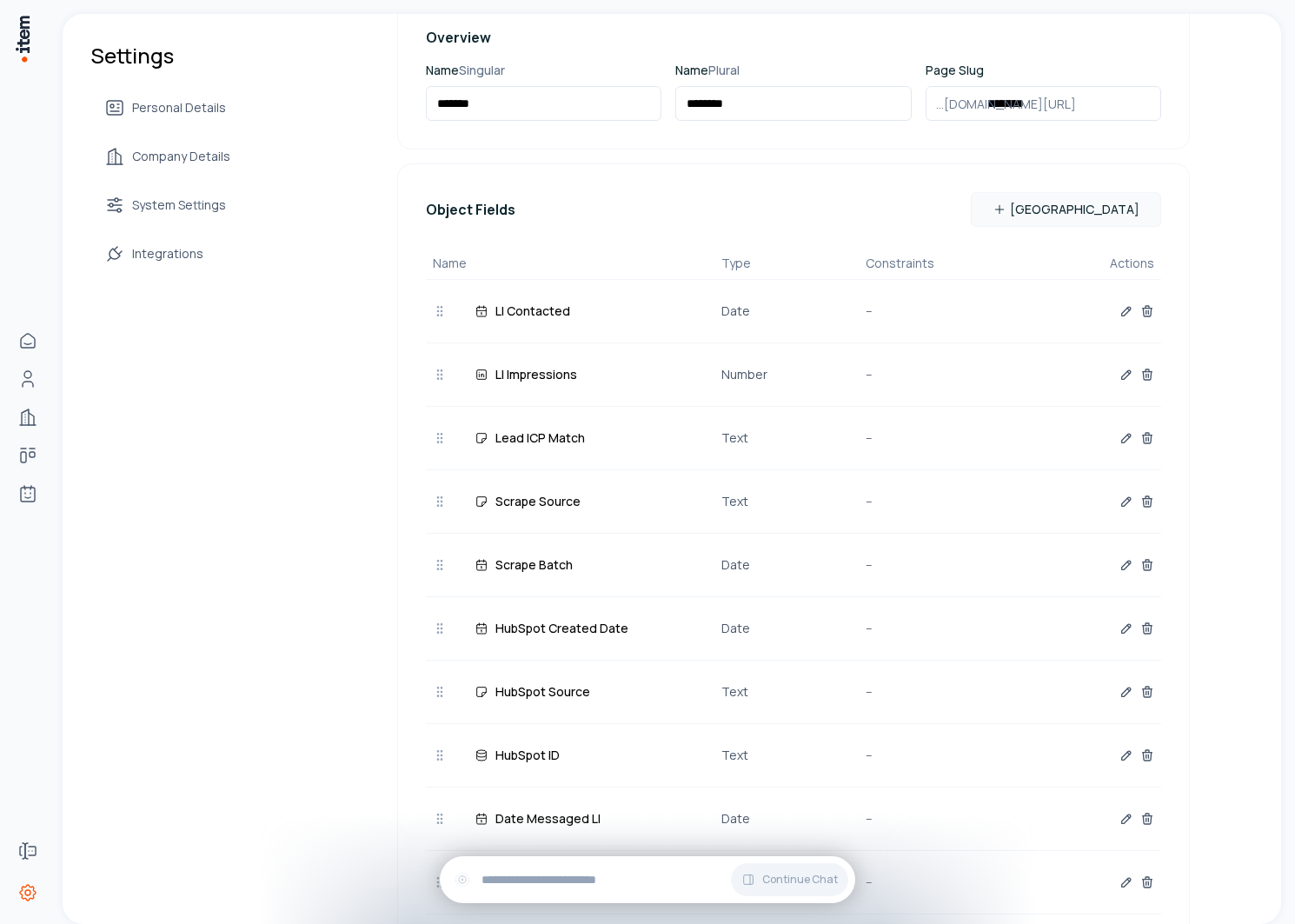
scroll to position [228, 0]
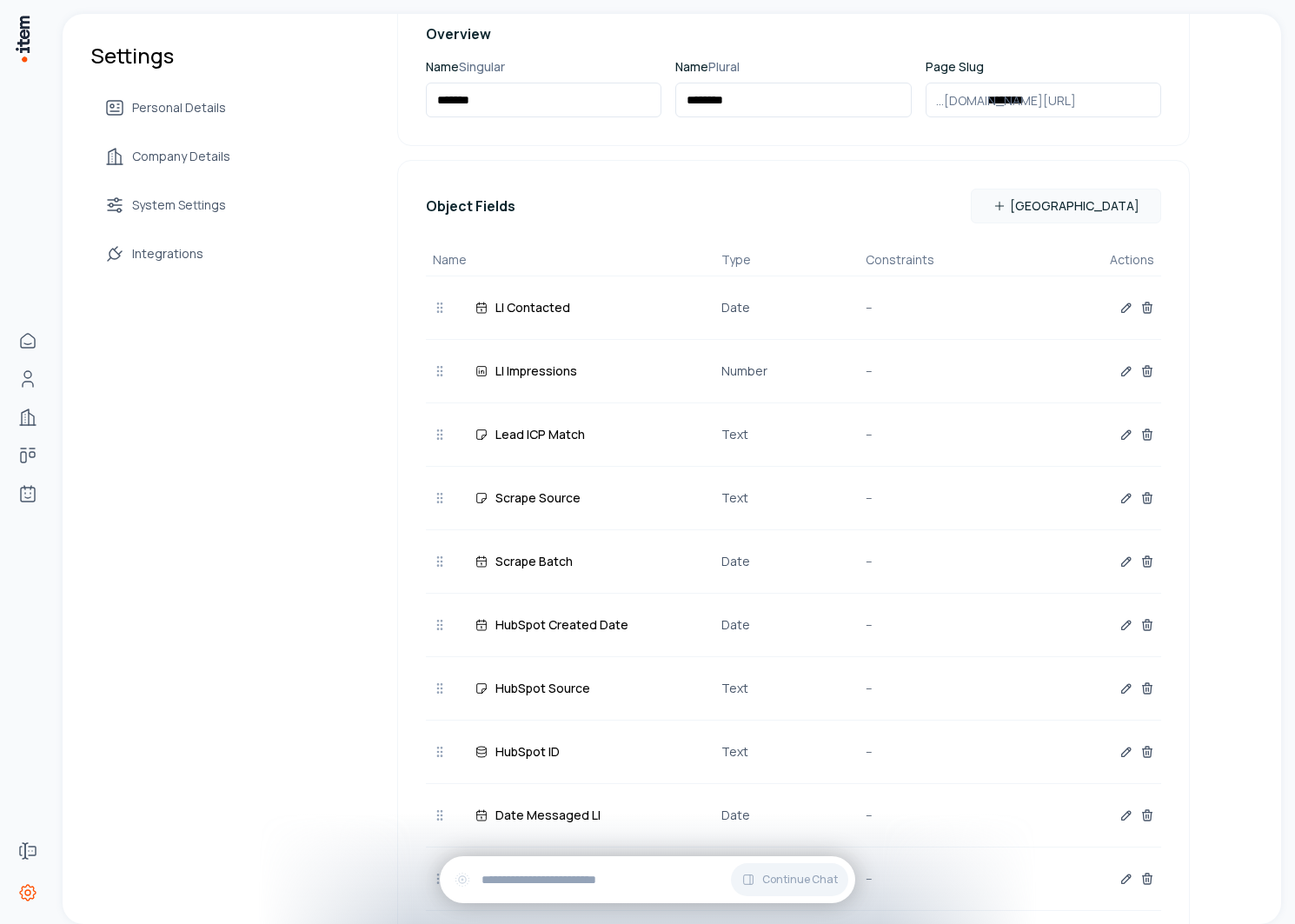
click at [812, 470] on div "Scrape Source Text --" at bounding box center [793, 498] width 735 height 64
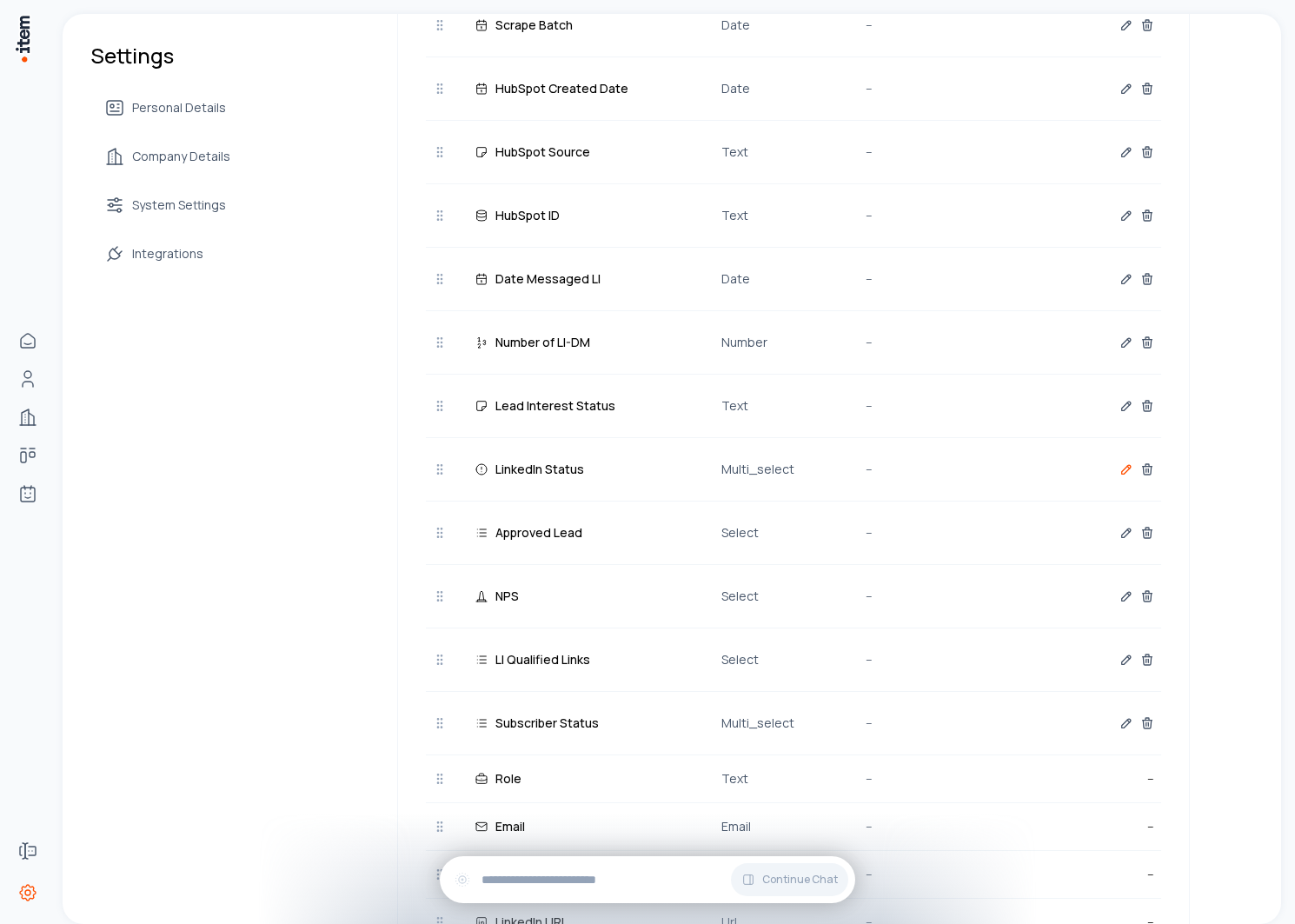
click at [1120, 466] on icon "button" at bounding box center [1126, 469] width 14 height 14
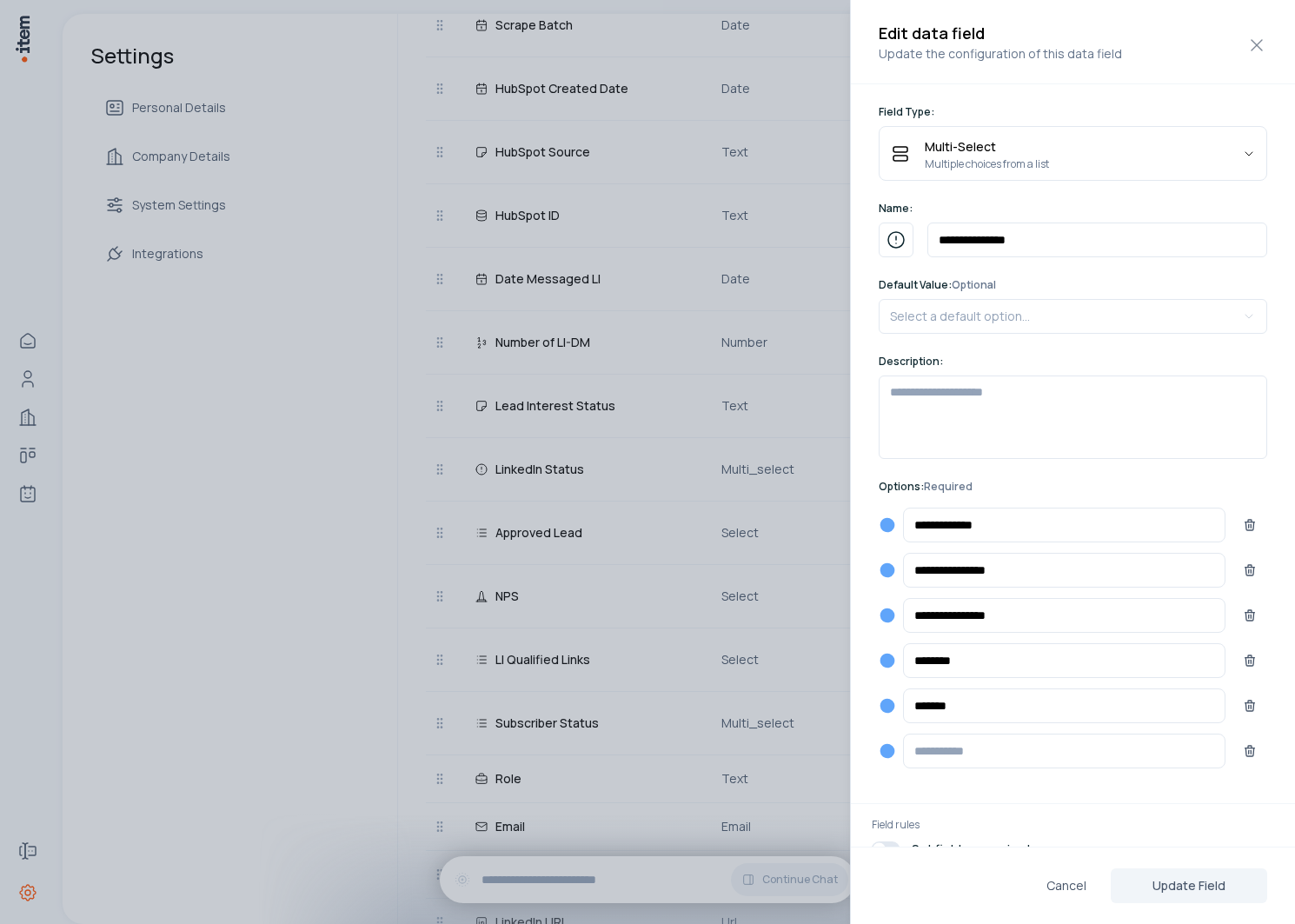
click at [888, 526] on icon "button" at bounding box center [887, 525] width 15 height 15
click at [798, 555] on icon "Slate Dark" at bounding box center [801, 557] width 15 height 15
click at [883, 563] on icon "button" at bounding box center [887, 570] width 15 height 15
click at [832, 605] on icon "Blue Dark" at bounding box center [835, 602] width 15 height 15
click at [890, 619] on icon "button" at bounding box center [887, 616] width 15 height 15
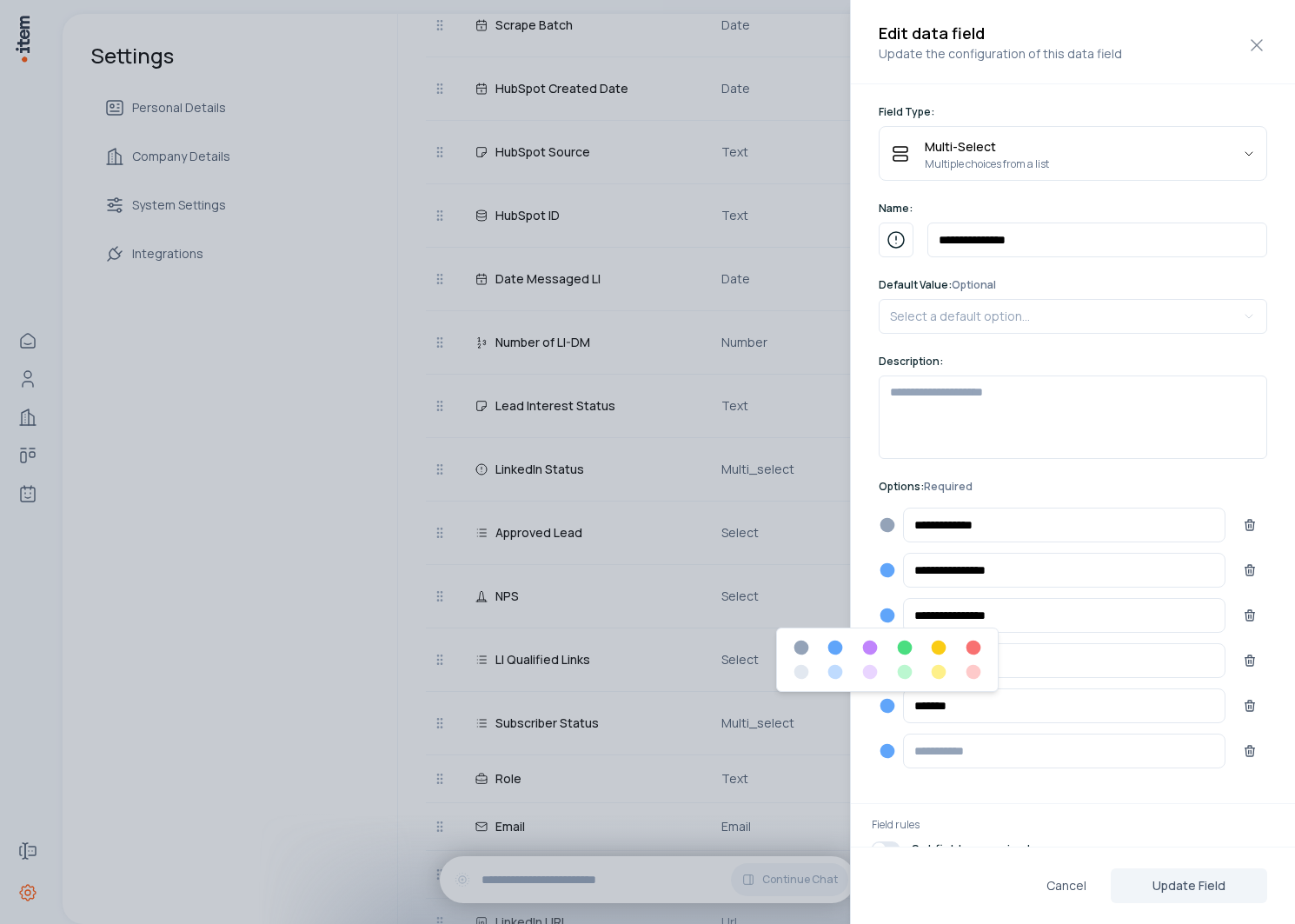
click at [865, 641] on icon "Purple Dark" at bounding box center [869, 647] width 17 height 17
click at [887, 656] on icon "button" at bounding box center [887, 660] width 15 height 15
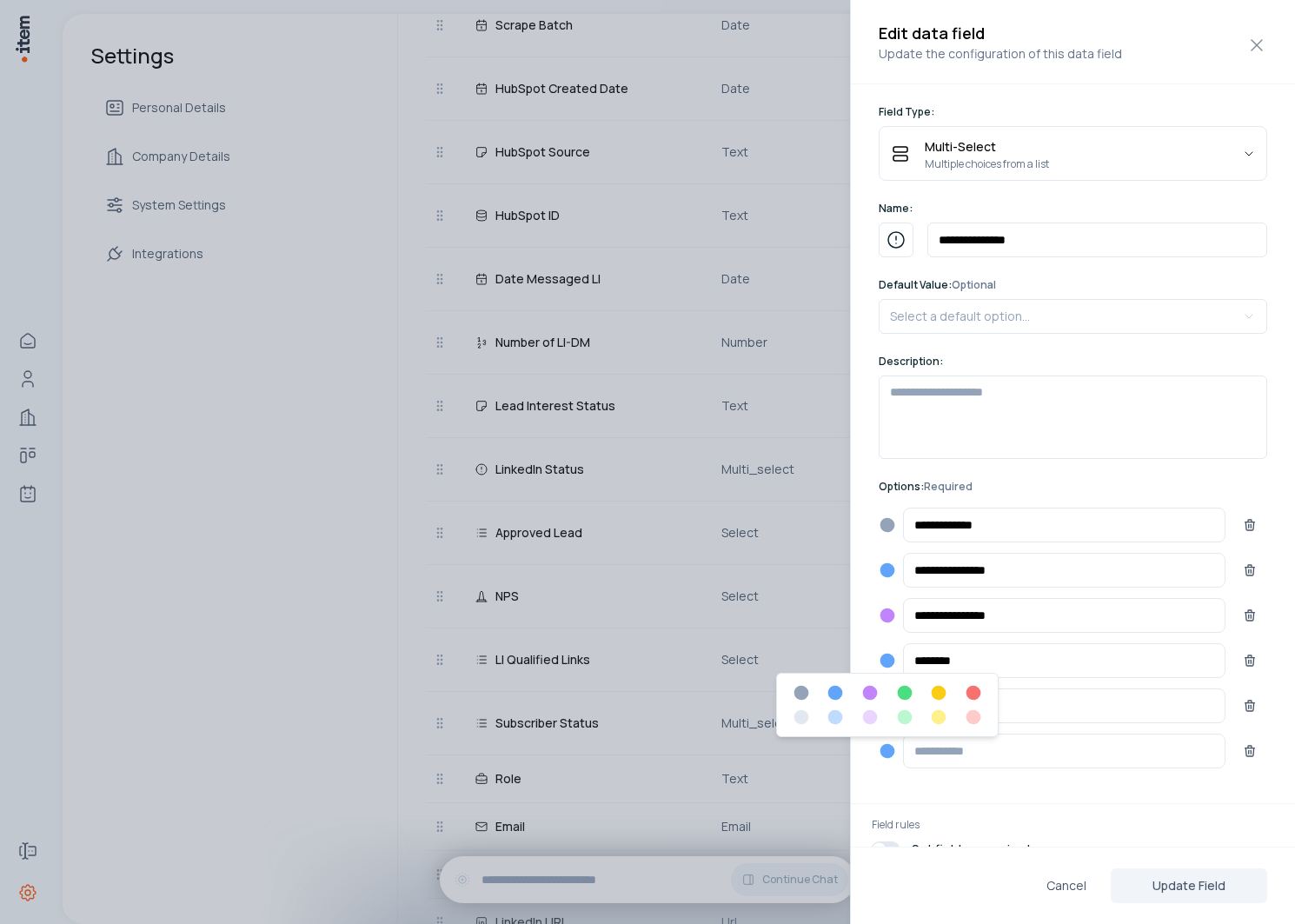
click at [875, 692] on icon "Purple Dark" at bounding box center [869, 692] width 15 height 15
click at [890, 656] on icon "button" at bounding box center [887, 660] width 15 height 15
click at [908, 690] on icon "Green Dark" at bounding box center [904, 692] width 15 height 15
click at [887, 704] on icon "button" at bounding box center [887, 705] width 15 height 15
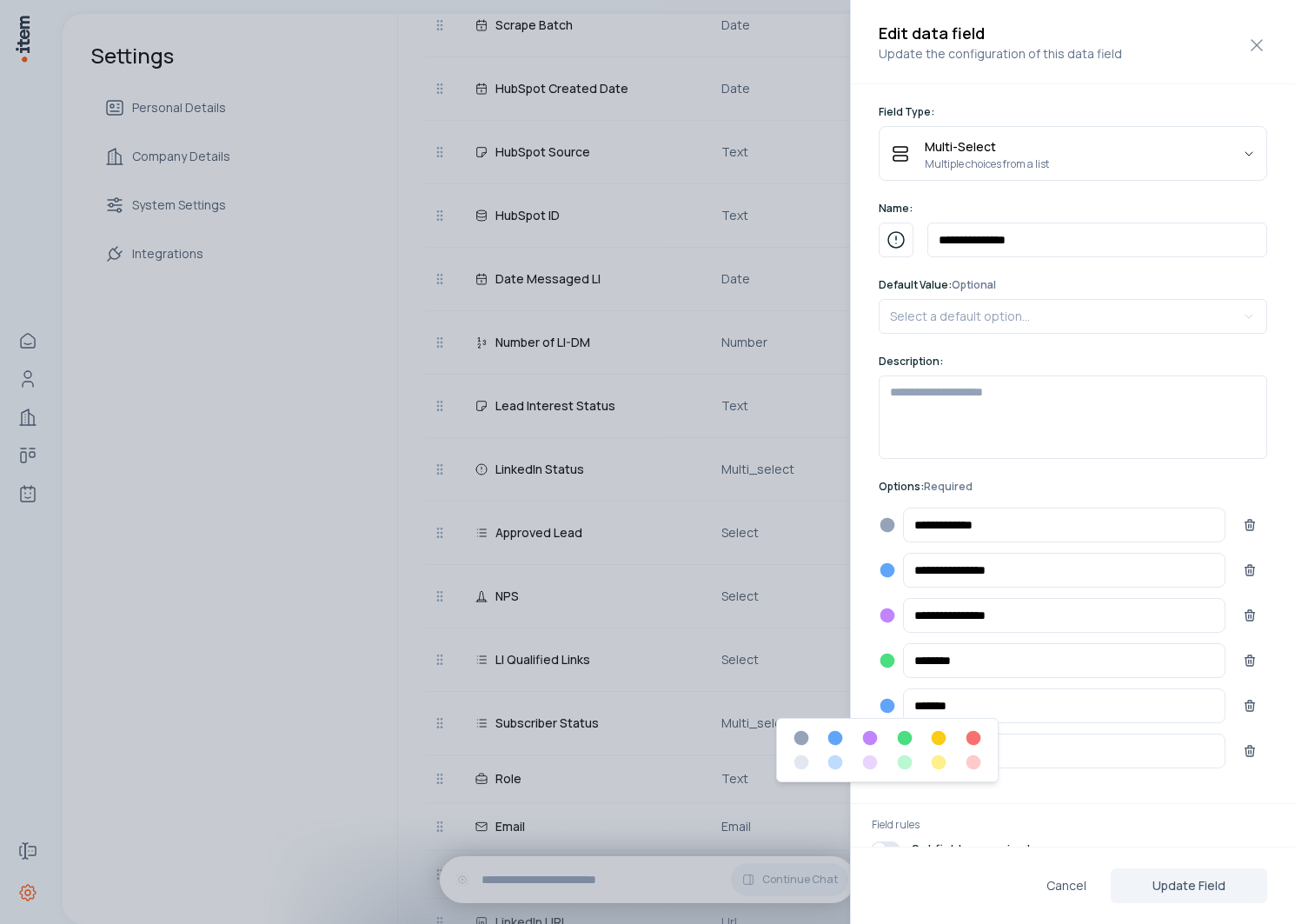
click at [940, 727] on div at bounding box center [887, 750] width 223 height 65
click at [938, 744] on icon "Yellow Dark" at bounding box center [938, 738] width 15 height 15
click at [884, 662] on icon "button" at bounding box center [887, 660] width 15 height 15
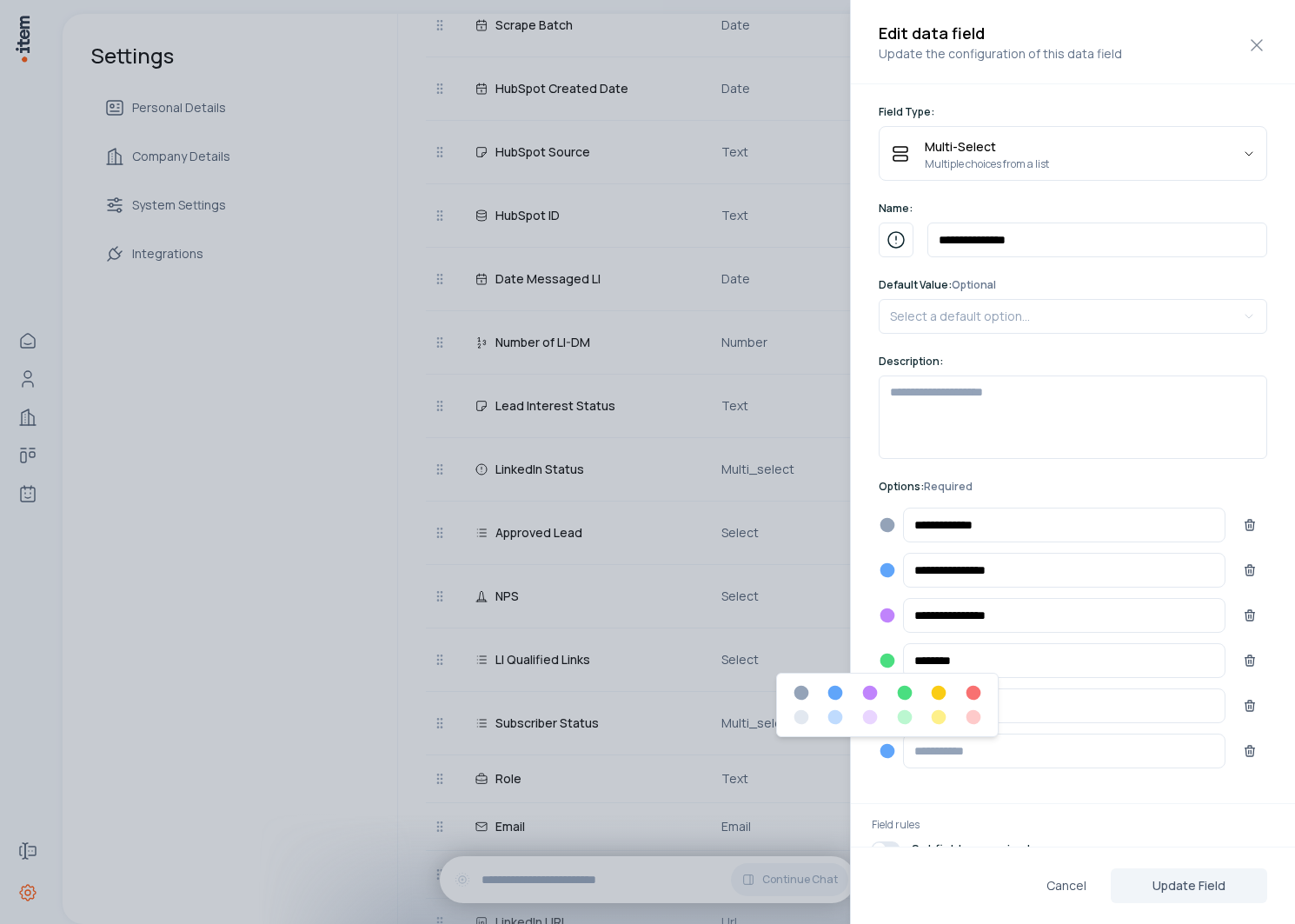
click at [940, 693] on icon "Yellow Dark" at bounding box center [938, 692] width 15 height 15
click at [882, 703] on icon "button" at bounding box center [887, 705] width 15 height 15
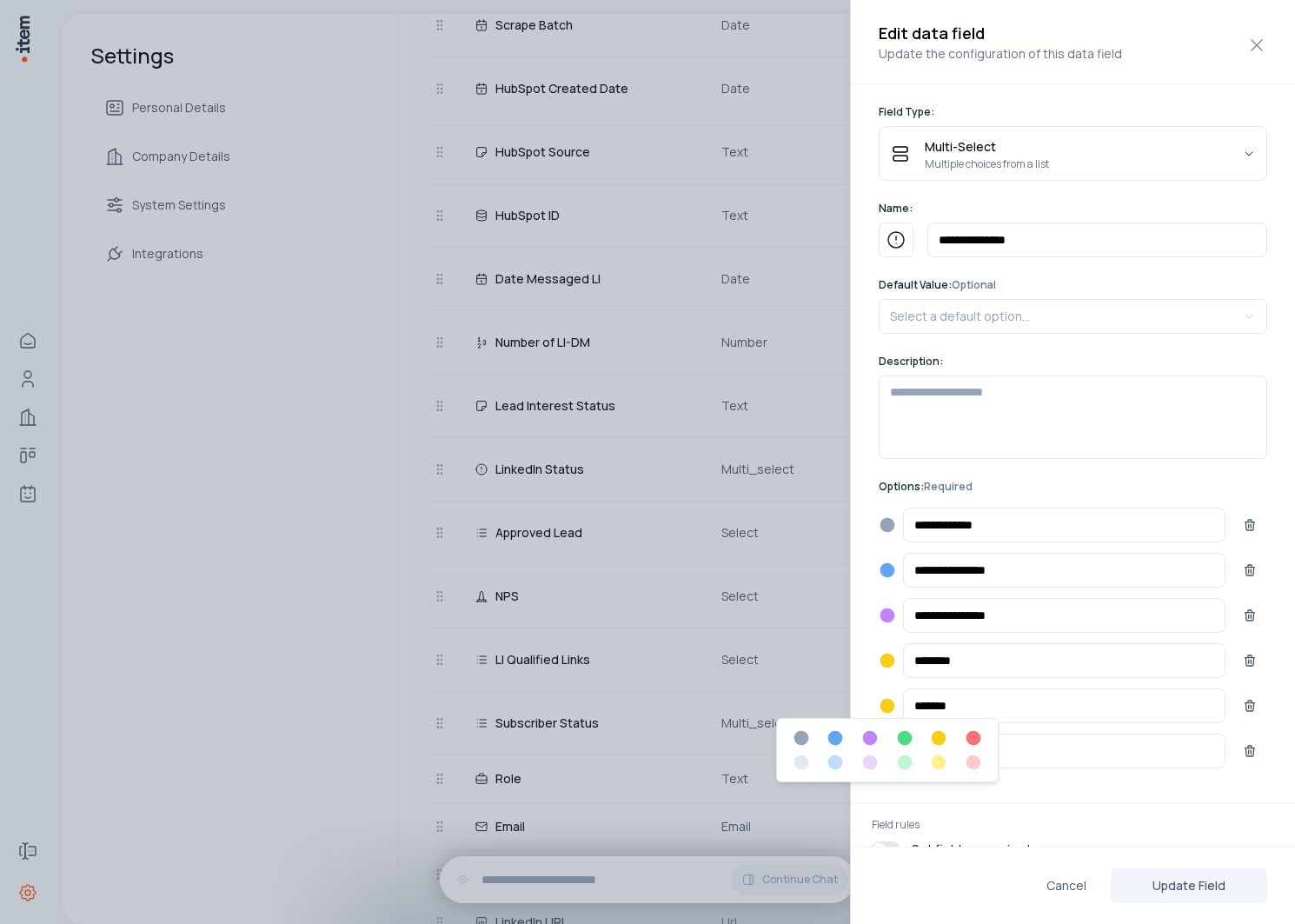
click at [899, 738] on icon "Green Dark" at bounding box center [904, 738] width 15 height 15
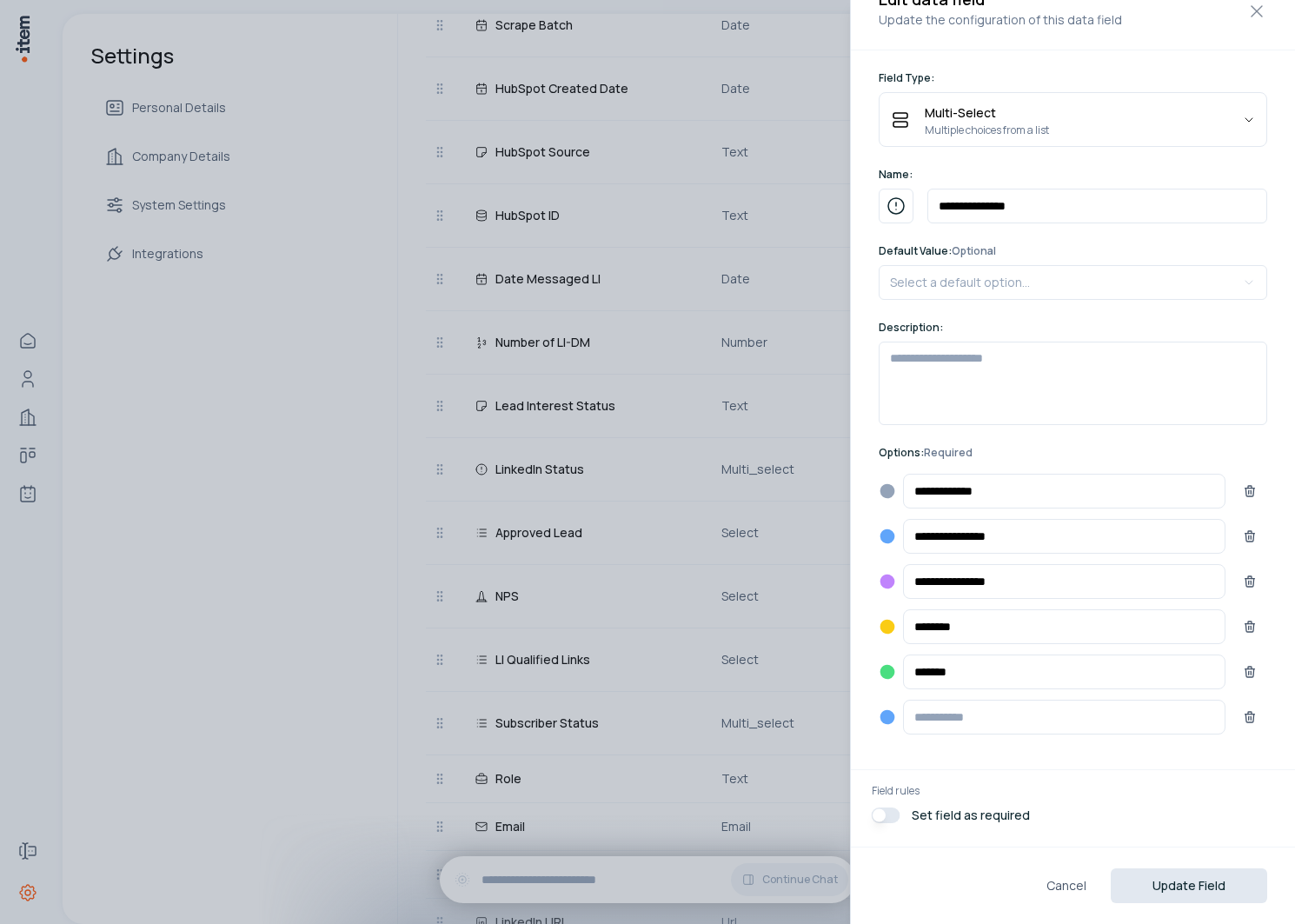
click at [1186, 890] on button "Update Field" at bounding box center [1188, 885] width 156 height 35
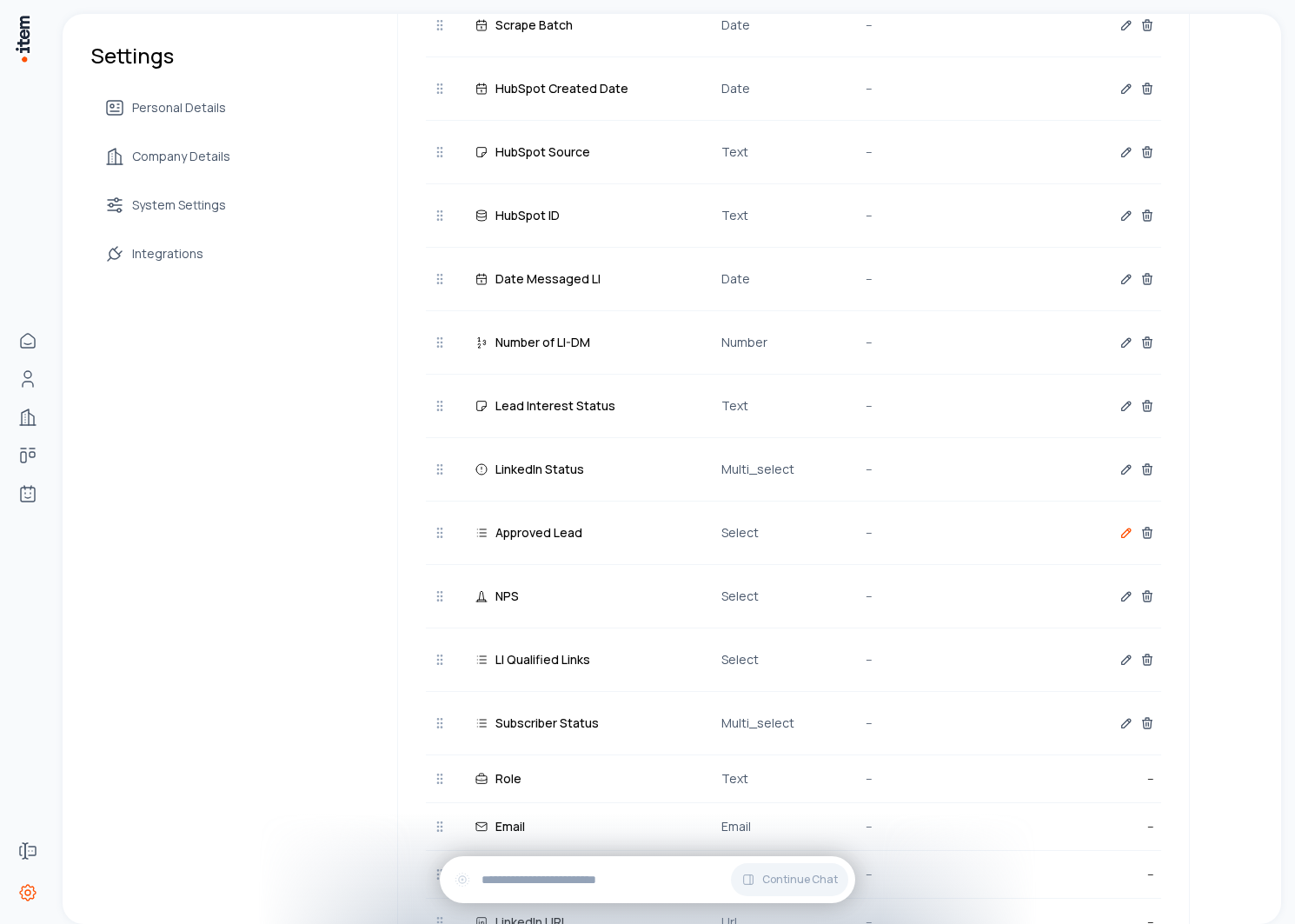
click at [1119, 529] on icon "button" at bounding box center [1126, 533] width 14 height 14
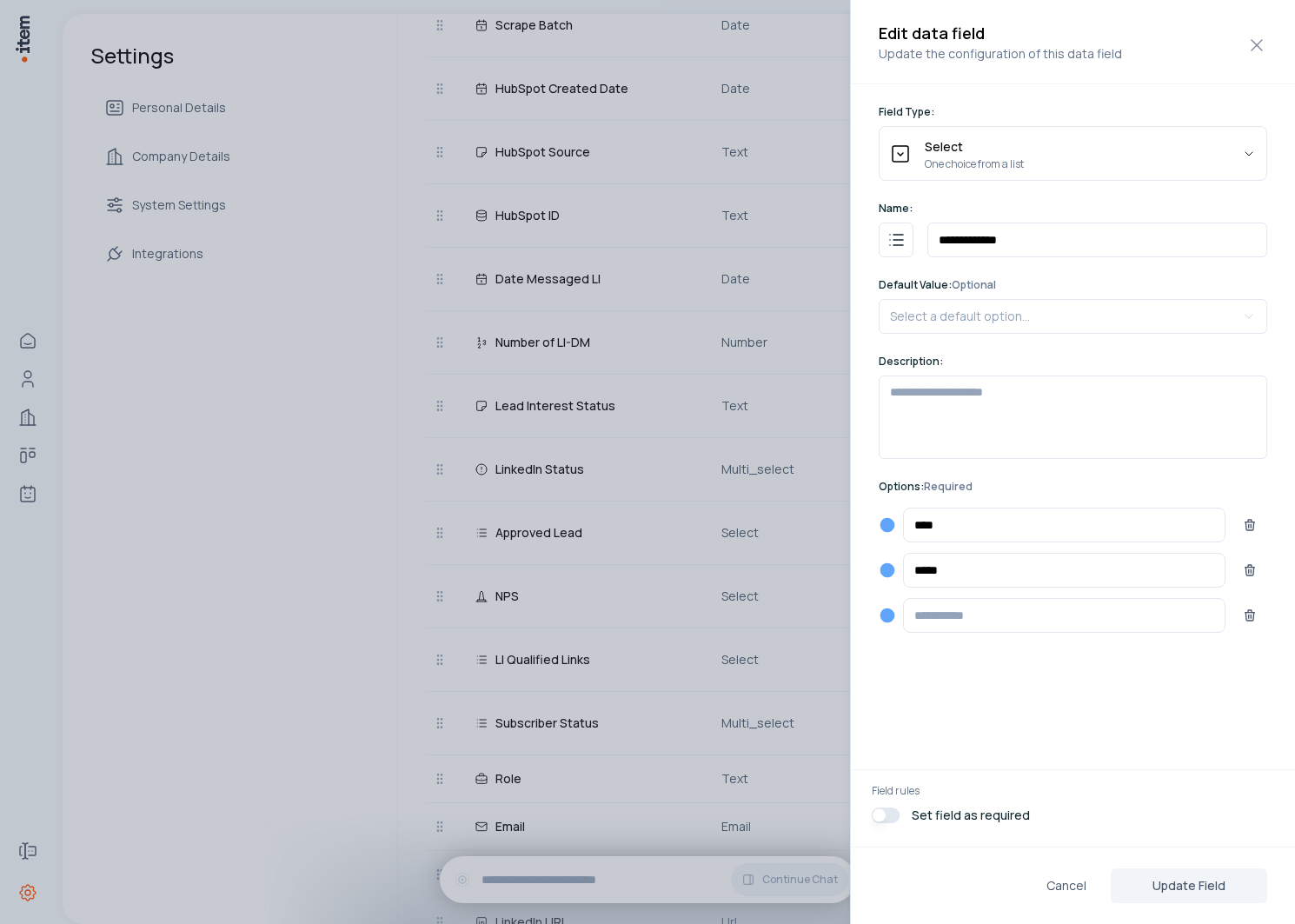
click at [893, 522] on icon "button" at bounding box center [887, 525] width 15 height 15
click at [835, 555] on icon "Blue Dark" at bounding box center [835, 557] width 15 height 15
click at [883, 567] on icon "button" at bounding box center [887, 570] width 15 height 15
click at [874, 598] on icon "Purple Dark" at bounding box center [869, 602] width 15 height 15
click at [1203, 883] on button "Update Field" at bounding box center [1188, 885] width 156 height 35
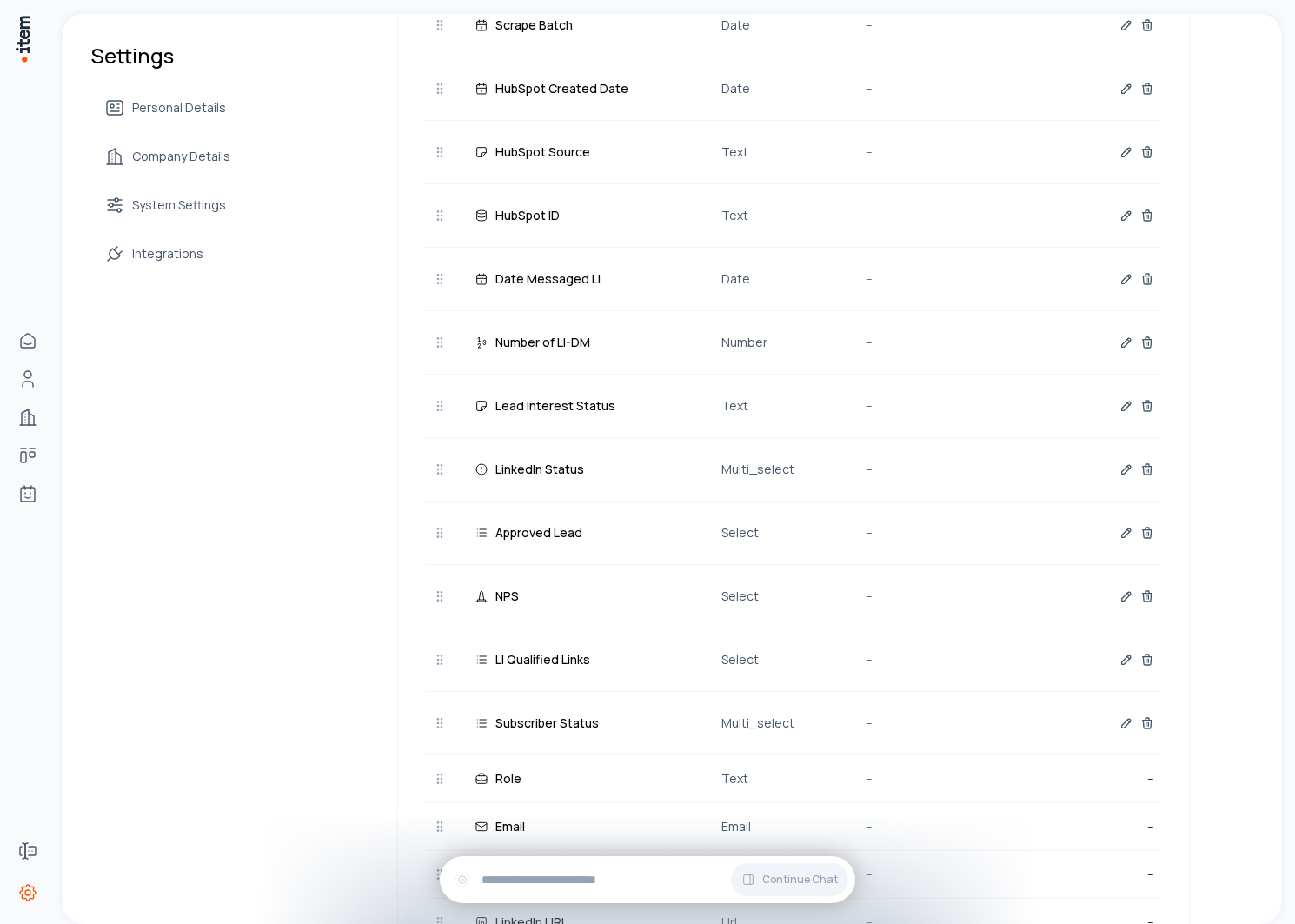
click at [1114, 602] on div at bounding box center [1081, 596] width 144 height 35
click at [1122, 599] on icon "button" at bounding box center [1126, 596] width 9 height 9
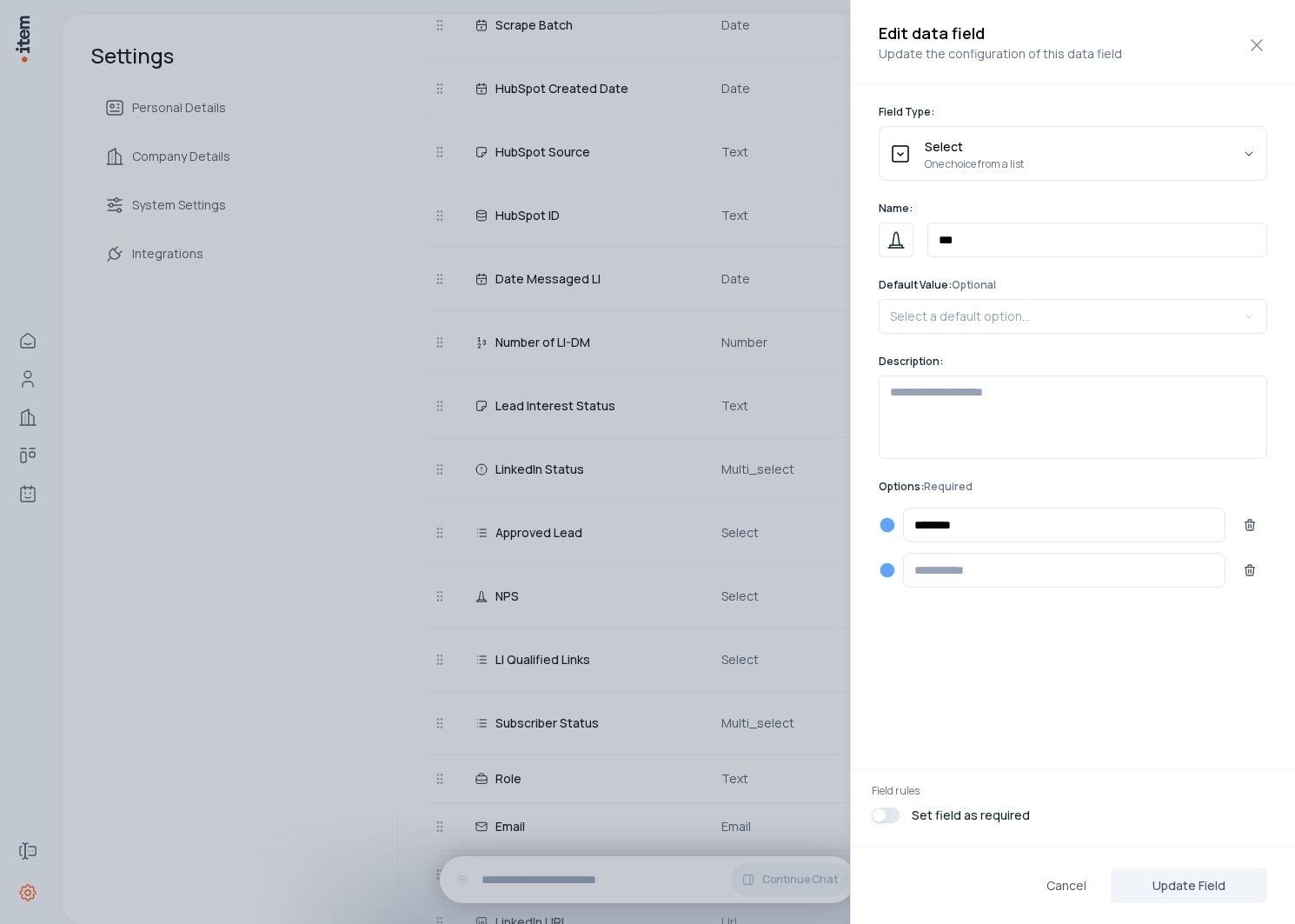
click at [890, 526] on icon "button" at bounding box center [887, 525] width 15 height 15
click at [904, 553] on icon "Green Dark" at bounding box center [904, 557] width 15 height 15
click at [1181, 900] on button "Update Field" at bounding box center [1188, 885] width 156 height 35
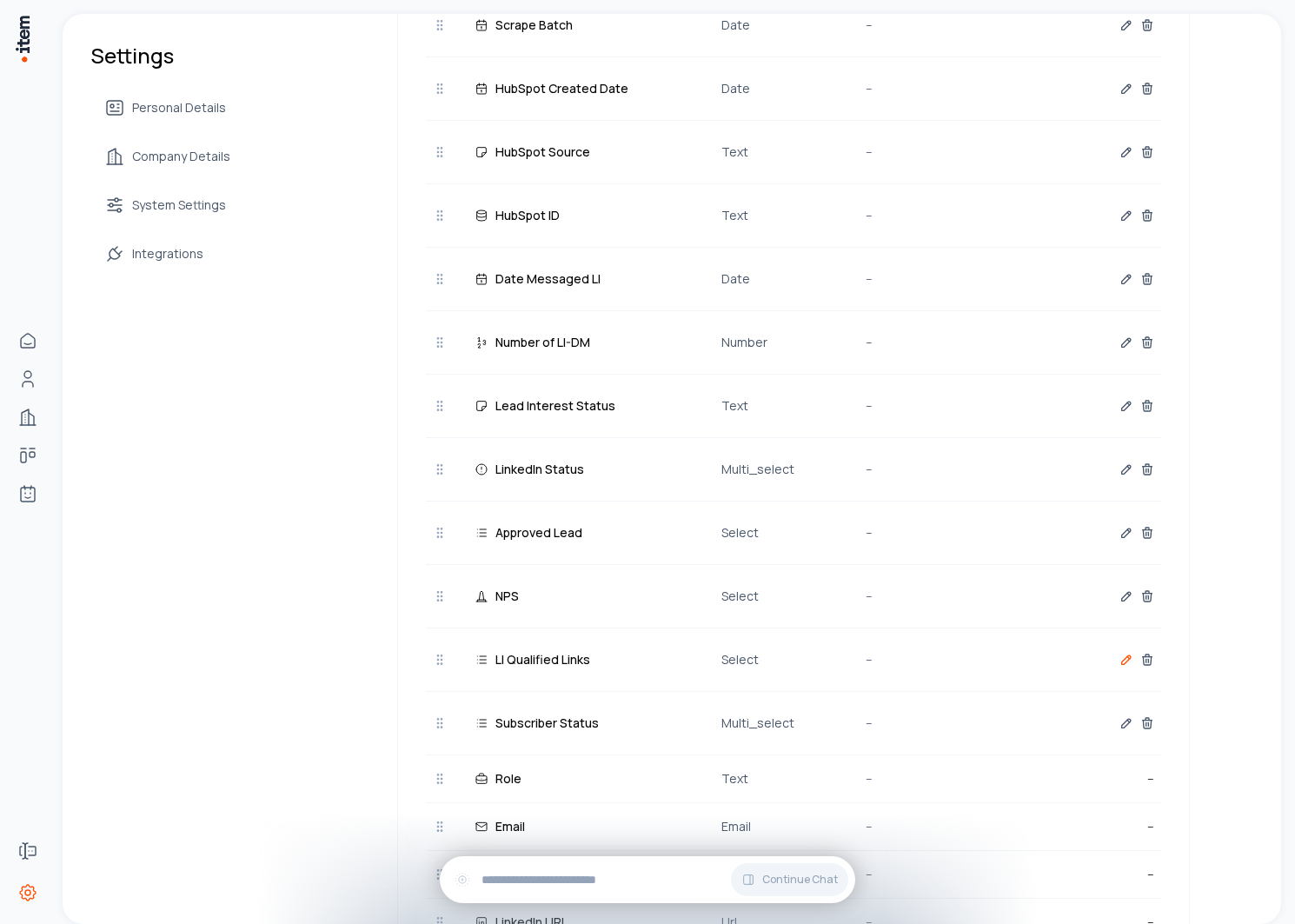
click at [1122, 660] on icon "button" at bounding box center [1126, 659] width 9 height 9
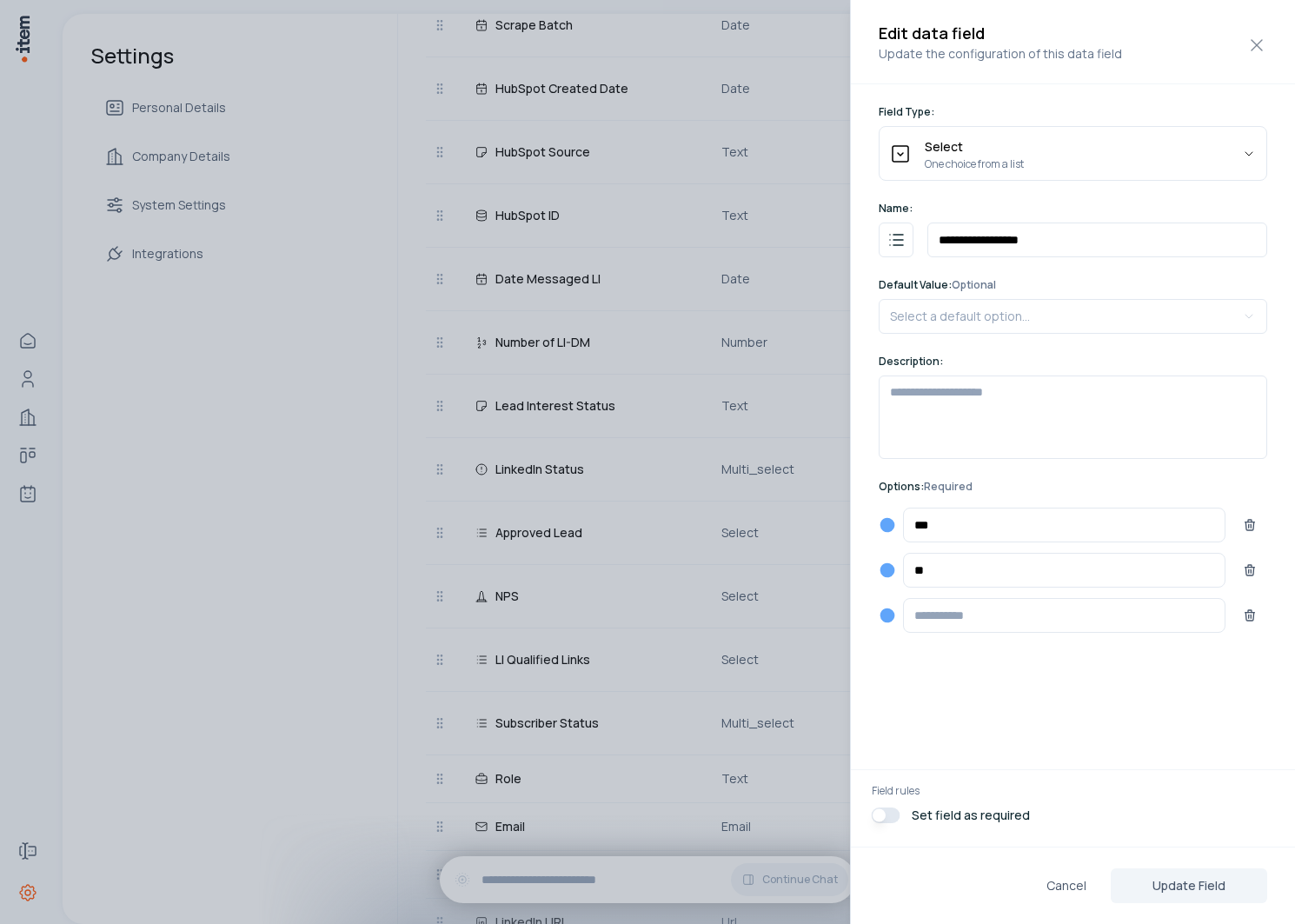
click at [884, 523] on icon "button" at bounding box center [887, 525] width 15 height 15
click at [839, 560] on icon "Blue Dark" at bounding box center [835, 557] width 15 height 15
click at [888, 568] on icon "button" at bounding box center [887, 570] width 15 height 15
click at [872, 613] on div at bounding box center [886, 615] width 200 height 42
click at [872, 607] on icon "Purple Dark" at bounding box center [869, 602] width 15 height 15
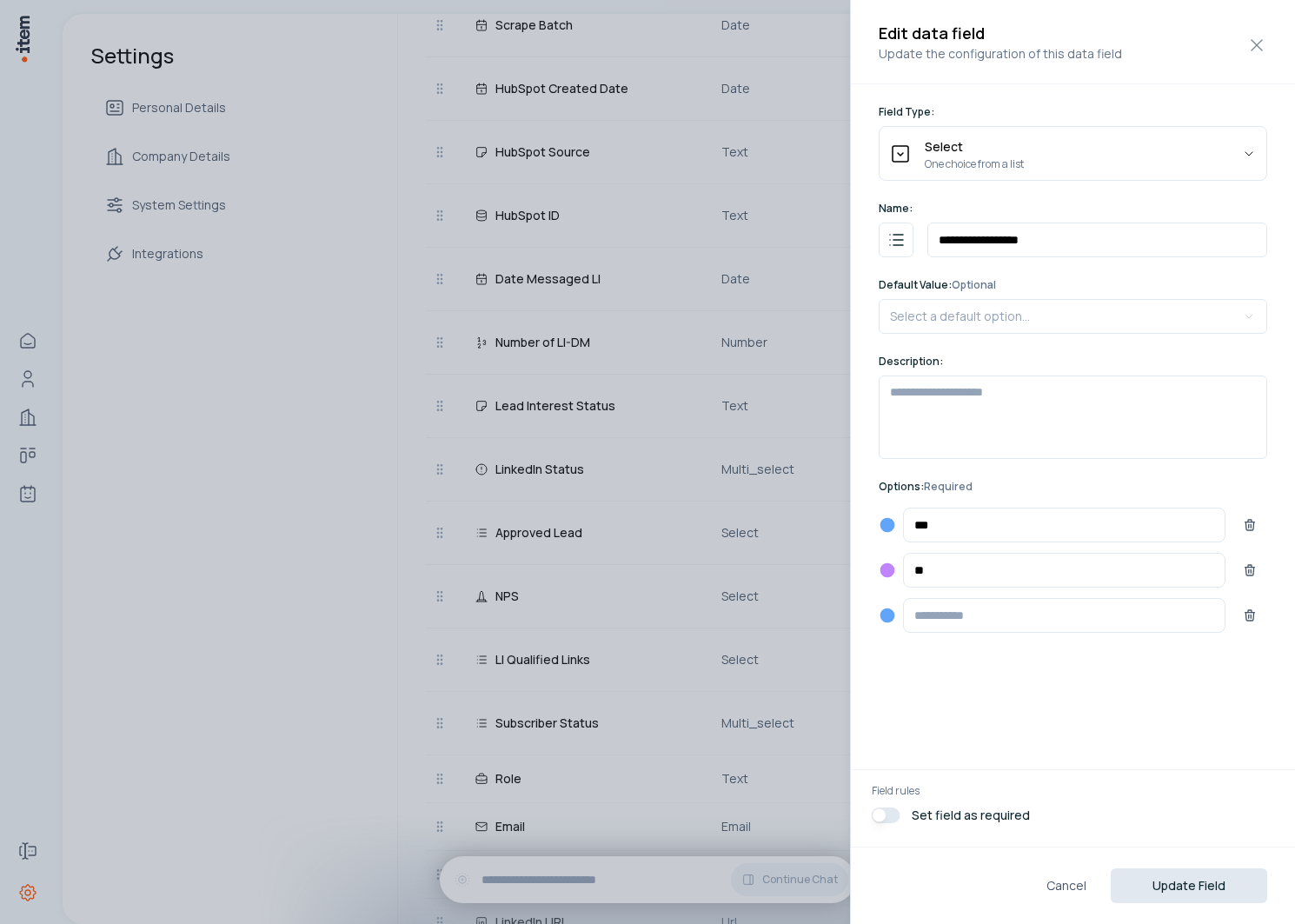
click at [1186, 873] on button "Update Field" at bounding box center [1188, 885] width 156 height 35
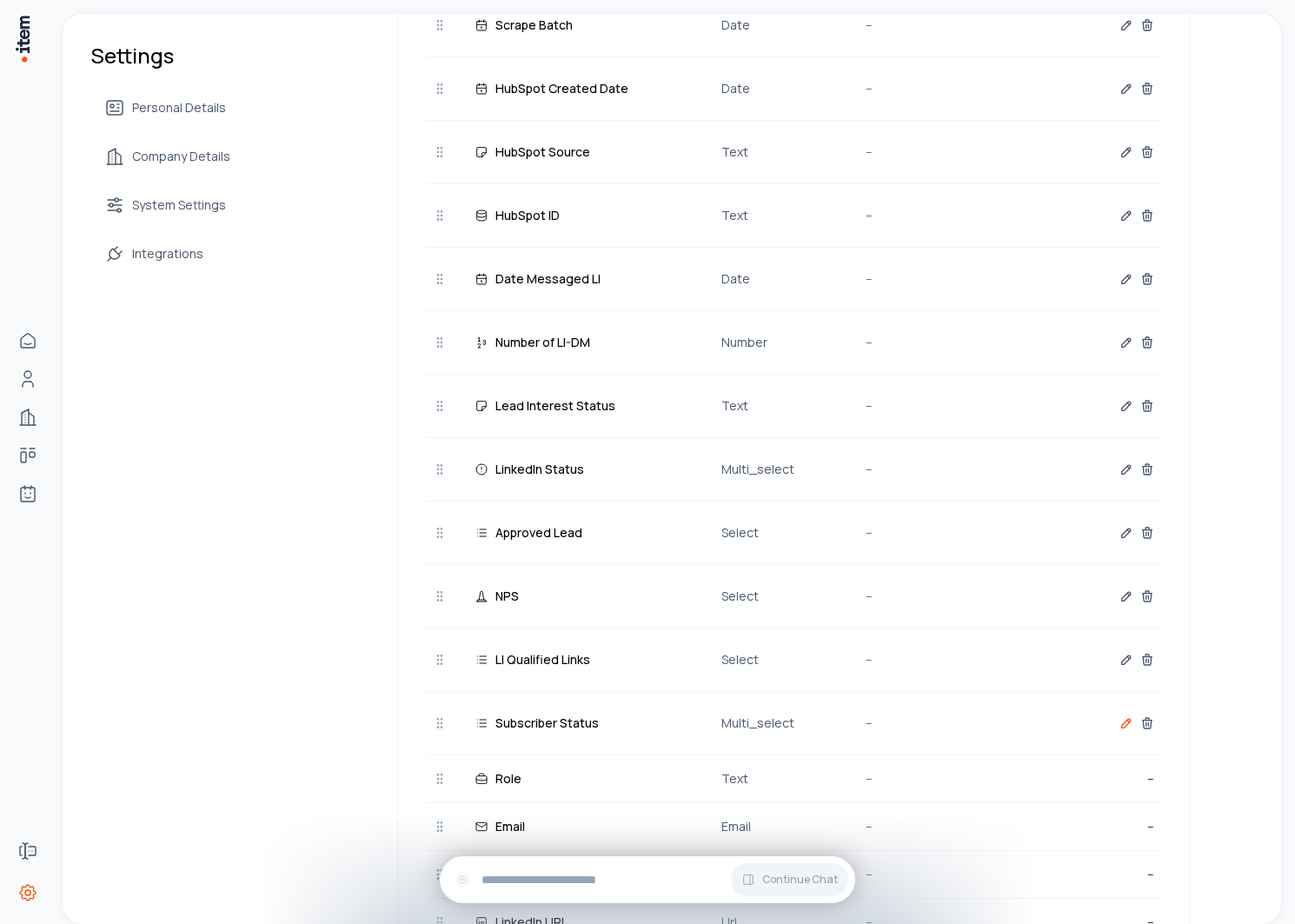
click at [1122, 723] on icon "button" at bounding box center [1126, 722] width 9 height 9
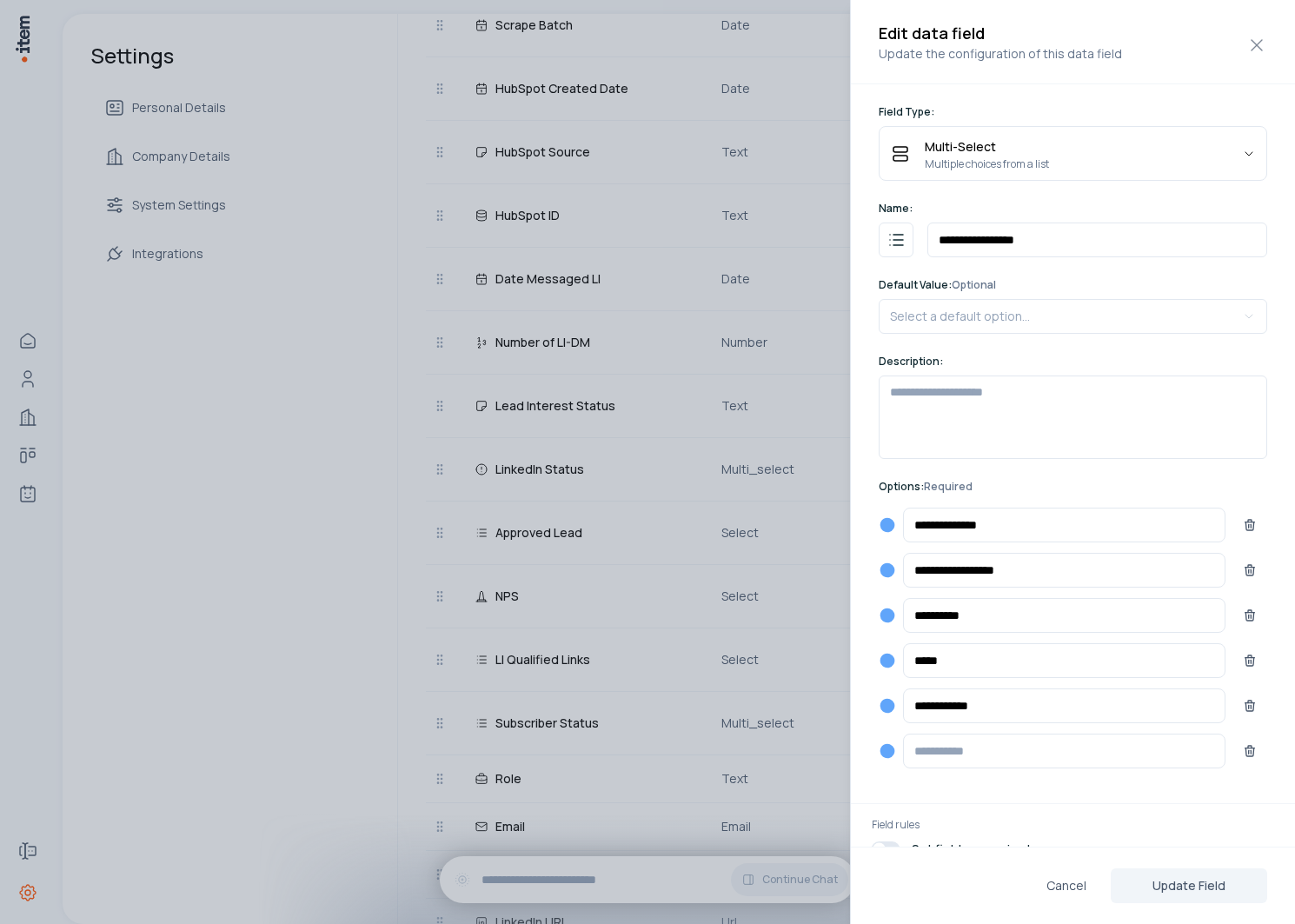
click at [889, 514] on div "**********" at bounding box center [1072, 524] width 388 height 35
click at [886, 531] on icon "button" at bounding box center [887, 525] width 15 height 15
click at [830, 552] on icon "Blue Dark" at bounding box center [835, 557] width 15 height 15
click at [890, 567] on icon "button" at bounding box center [887, 570] width 15 height 15
click at [873, 600] on icon "Purple Dark" at bounding box center [869, 602] width 15 height 15
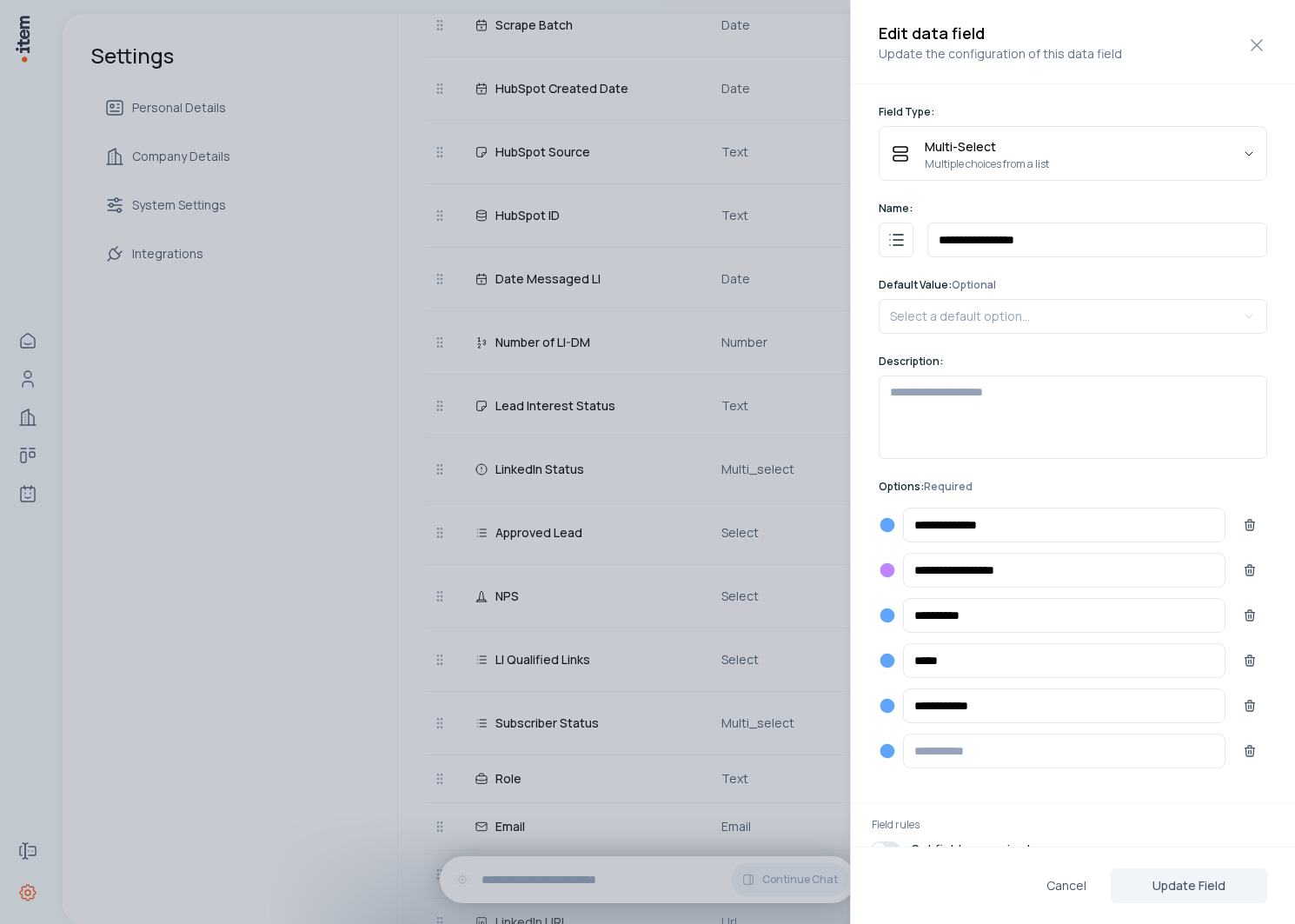
click at [886, 609] on icon "button" at bounding box center [887, 616] width 15 height 15
click at [909, 639] on icon "Green Dark" at bounding box center [904, 647] width 17 height 17
click at [890, 662] on icon "button" at bounding box center [887, 660] width 15 height 15
click at [938, 685] on icon "Yellow Dark" at bounding box center [938, 692] width 15 height 15
click at [882, 700] on icon "button" at bounding box center [887, 705] width 15 height 15
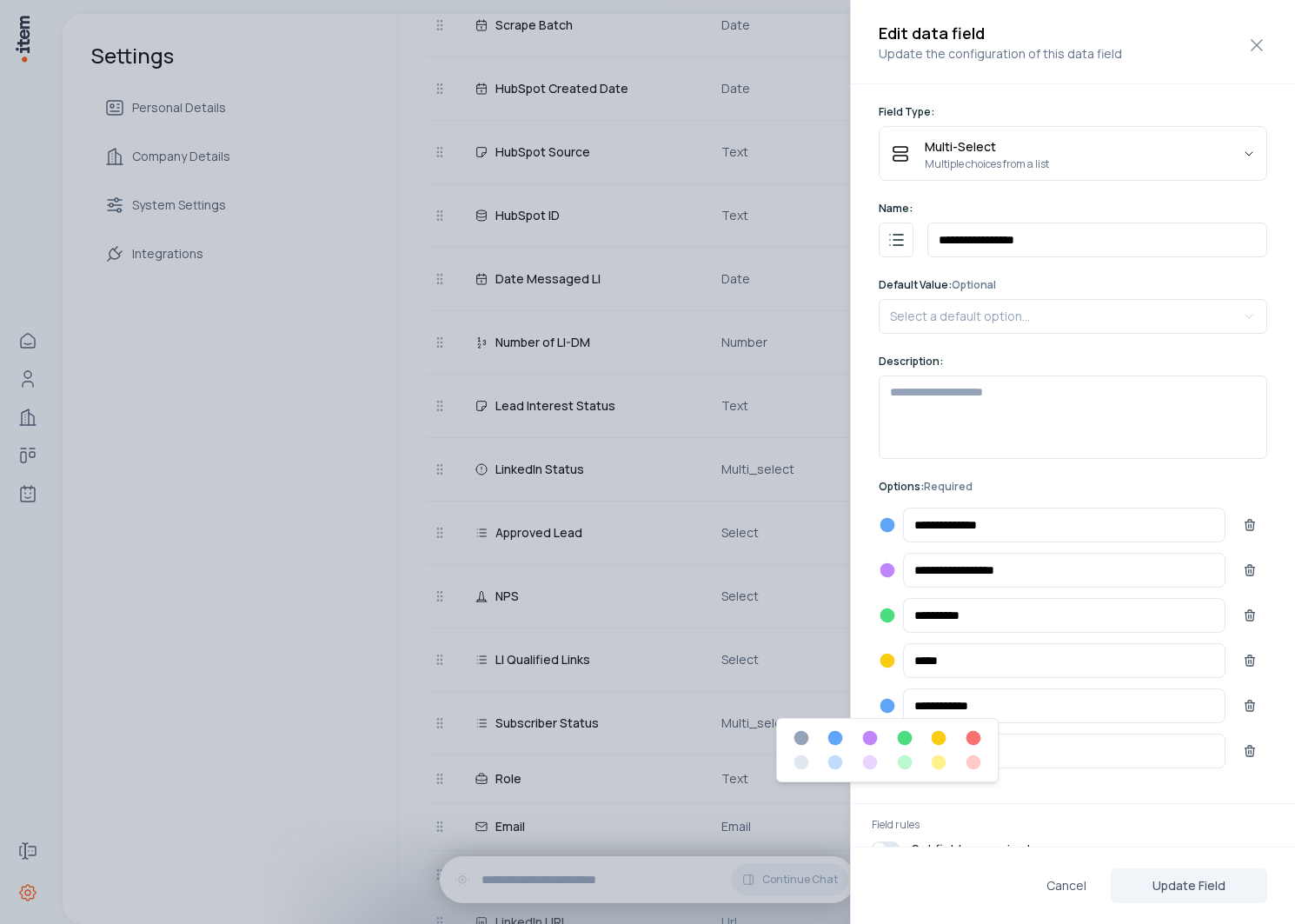
click at [972, 733] on icon "Red Dark" at bounding box center [973, 738] width 15 height 15
click at [1186, 885] on button "Update Field" at bounding box center [1188, 885] width 156 height 35
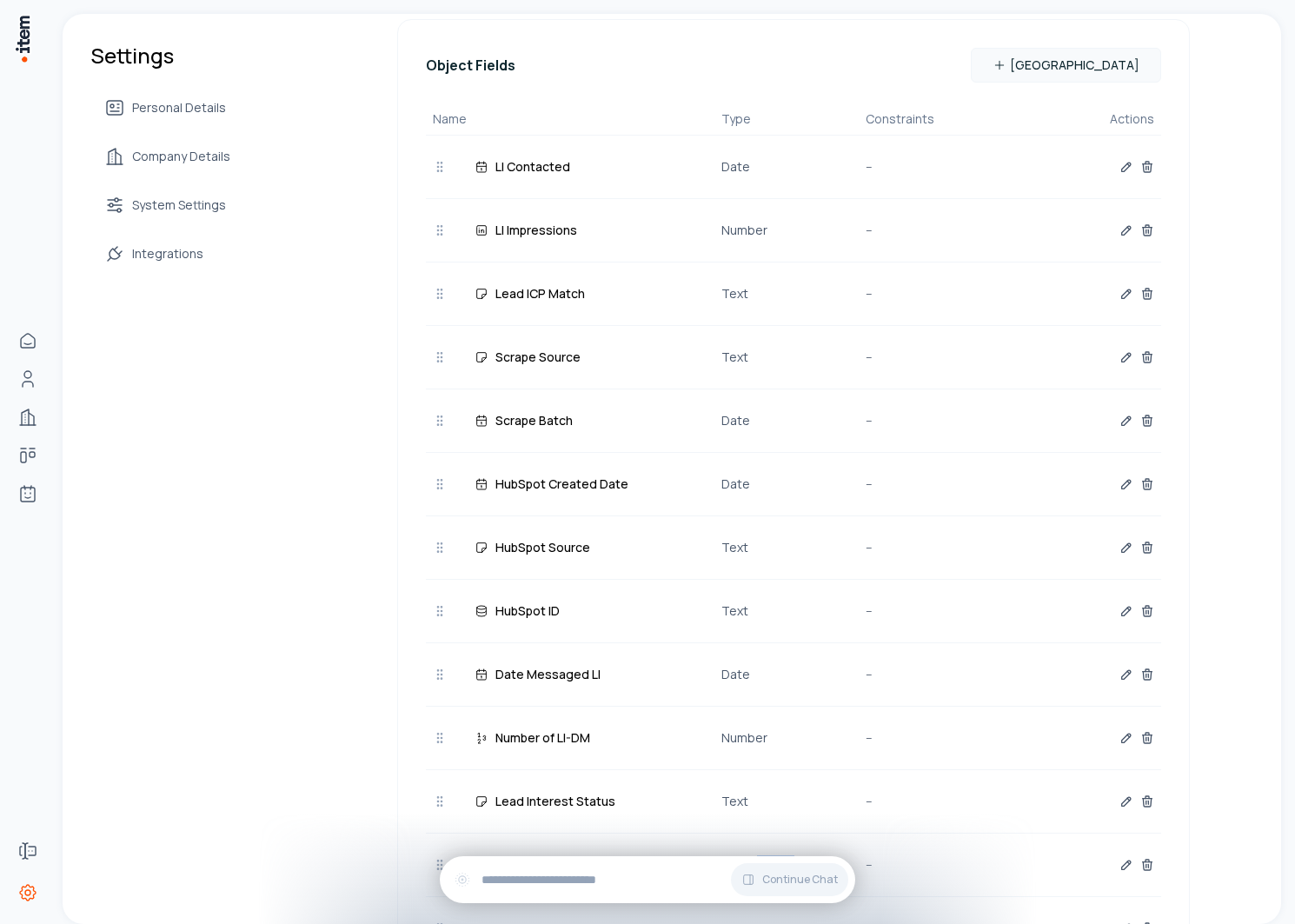
scroll to position [0, 0]
